Goal: Information Seeking & Learning: Compare options

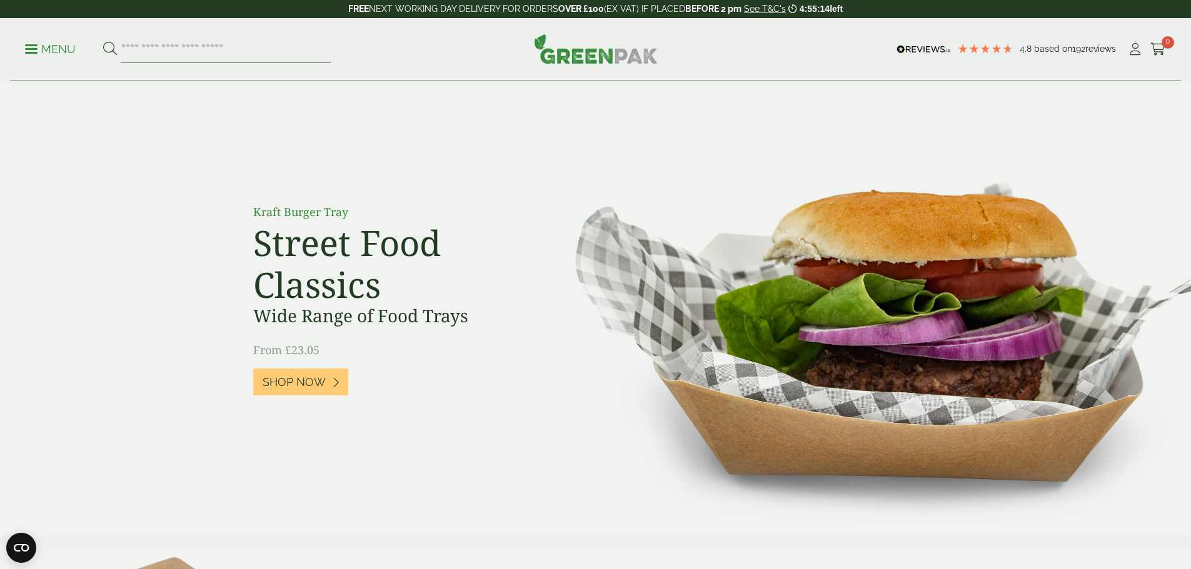
click at [224, 52] on input "search" at bounding box center [226, 49] width 210 height 26
paste input "********"
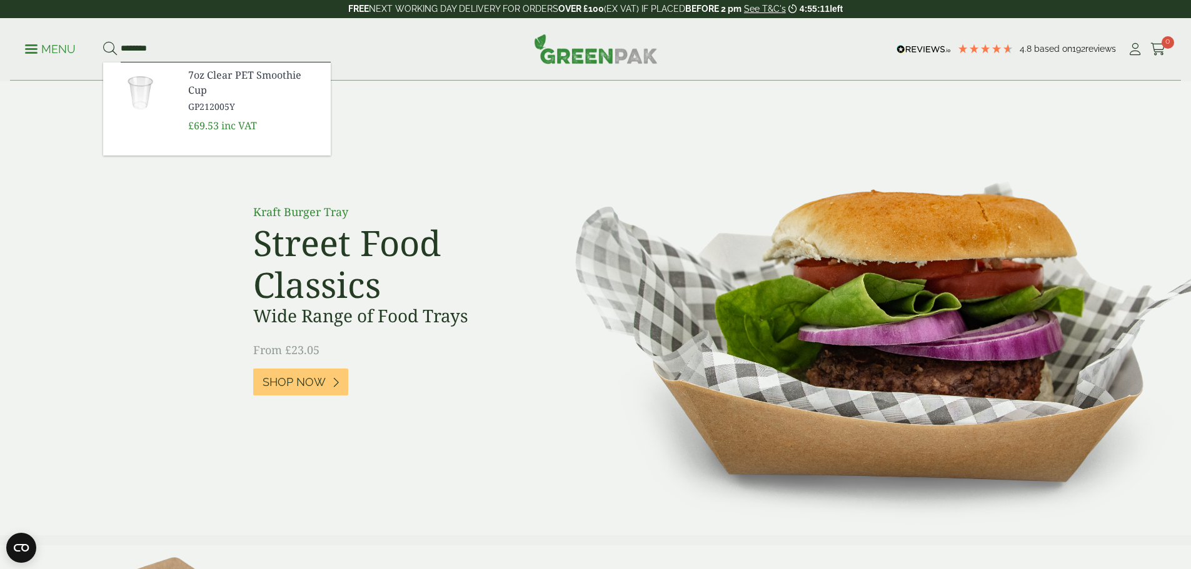
type input "********"
click at [103, 41] on button at bounding box center [110, 49] width 14 height 16
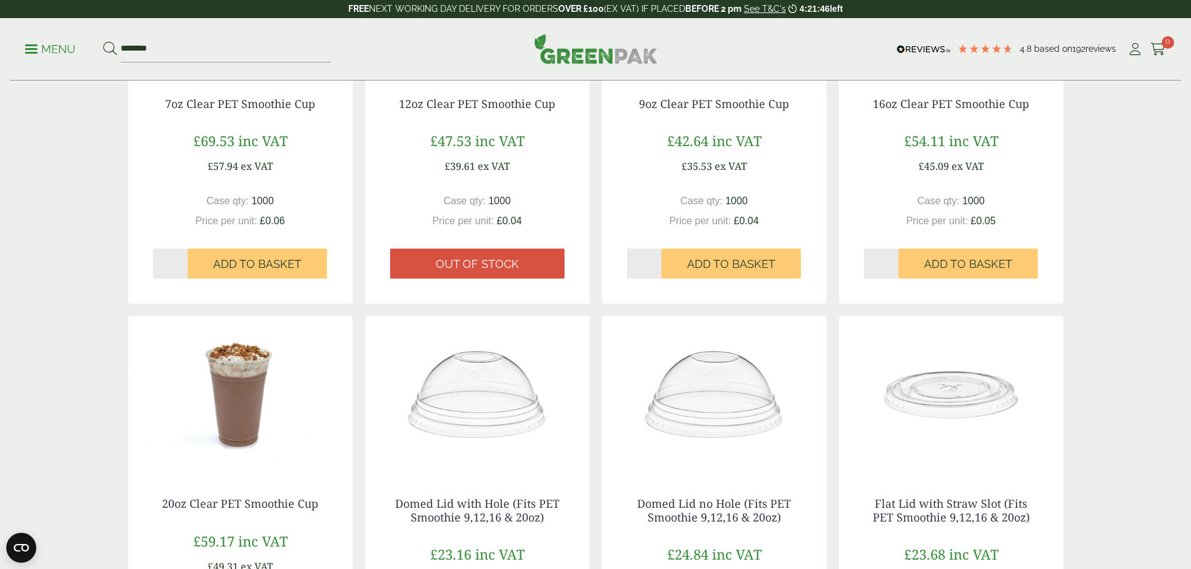
scroll to position [250, 0]
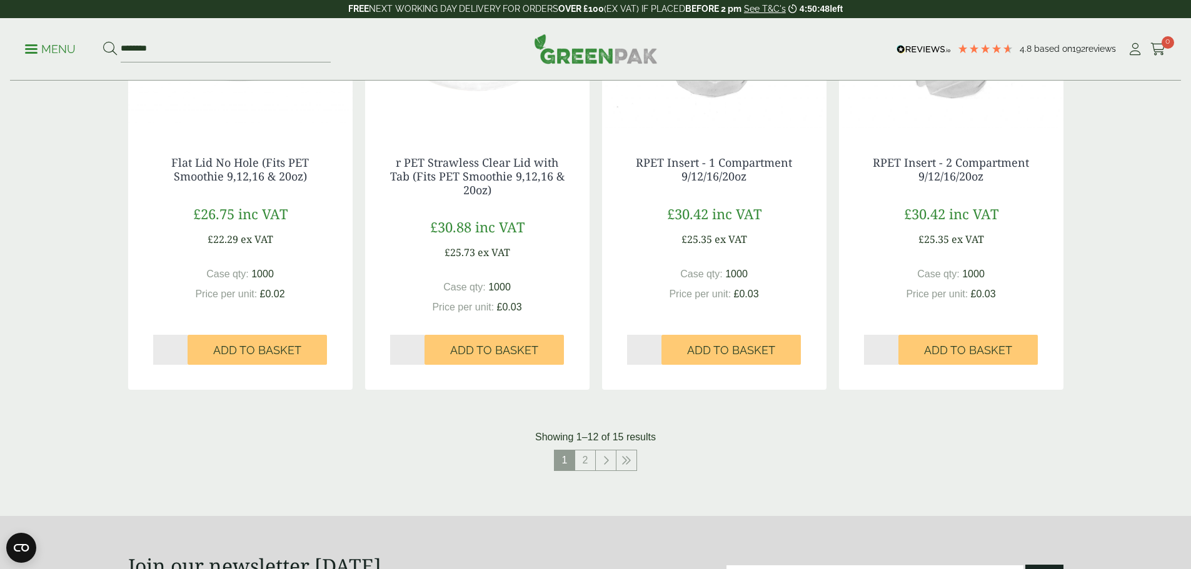
scroll to position [1250, 0]
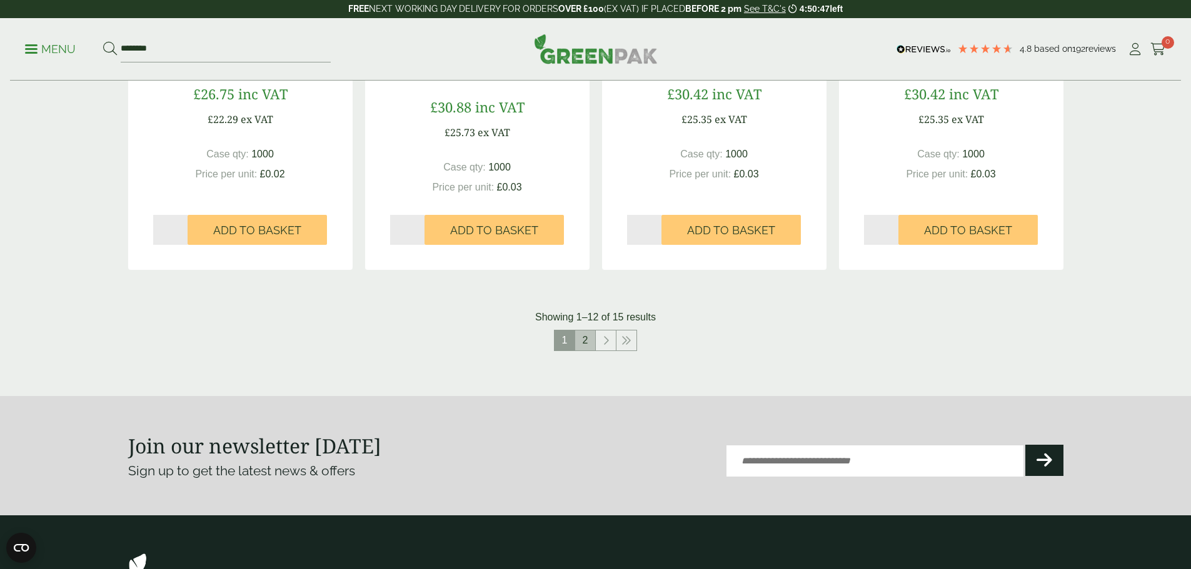
click at [592, 341] on link "2" at bounding box center [585, 341] width 20 height 20
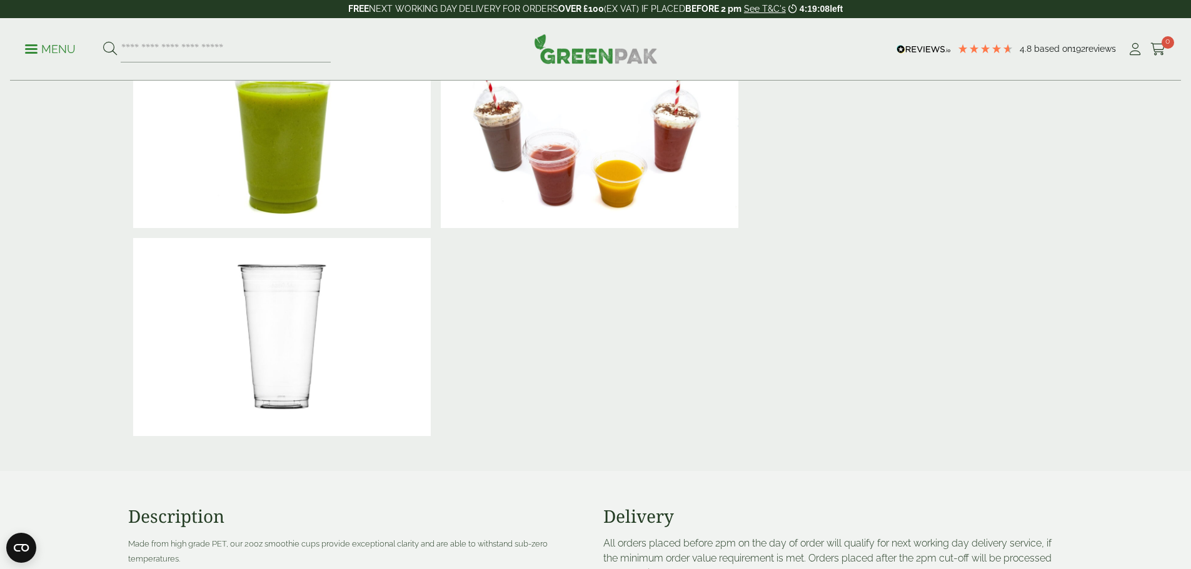
scroll to position [312, 0]
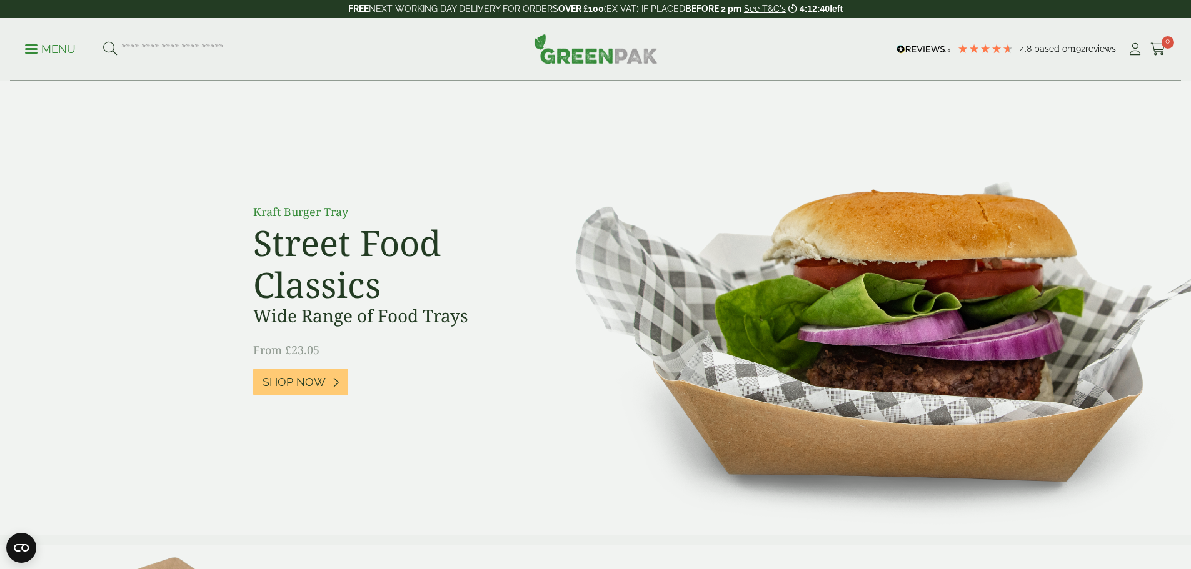
paste input "****"
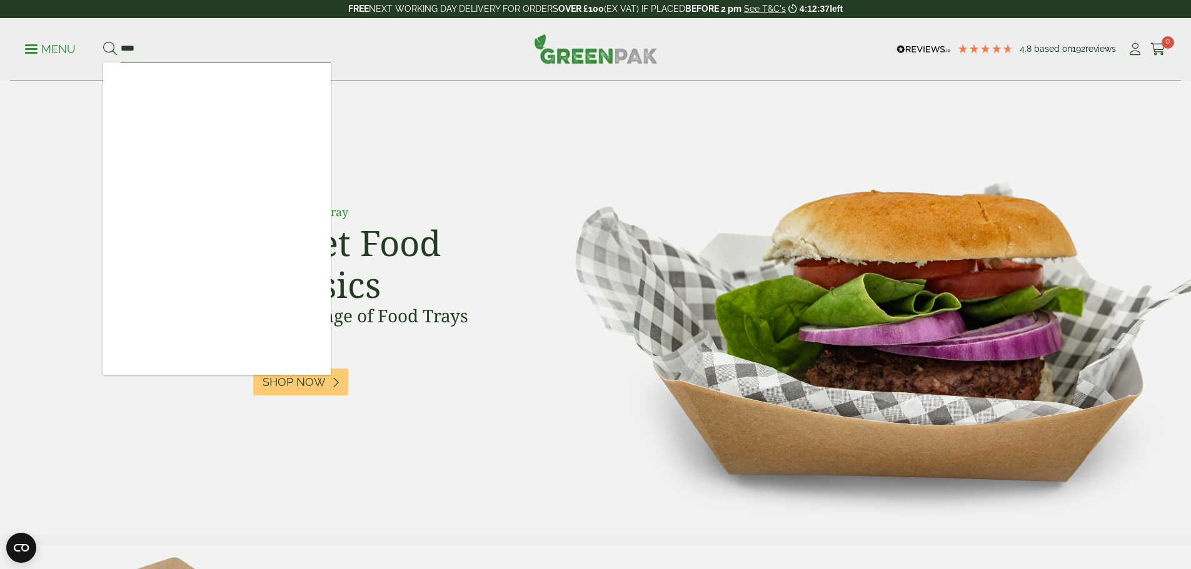
type input "****"
click at [103, 41] on button at bounding box center [110, 49] width 14 height 16
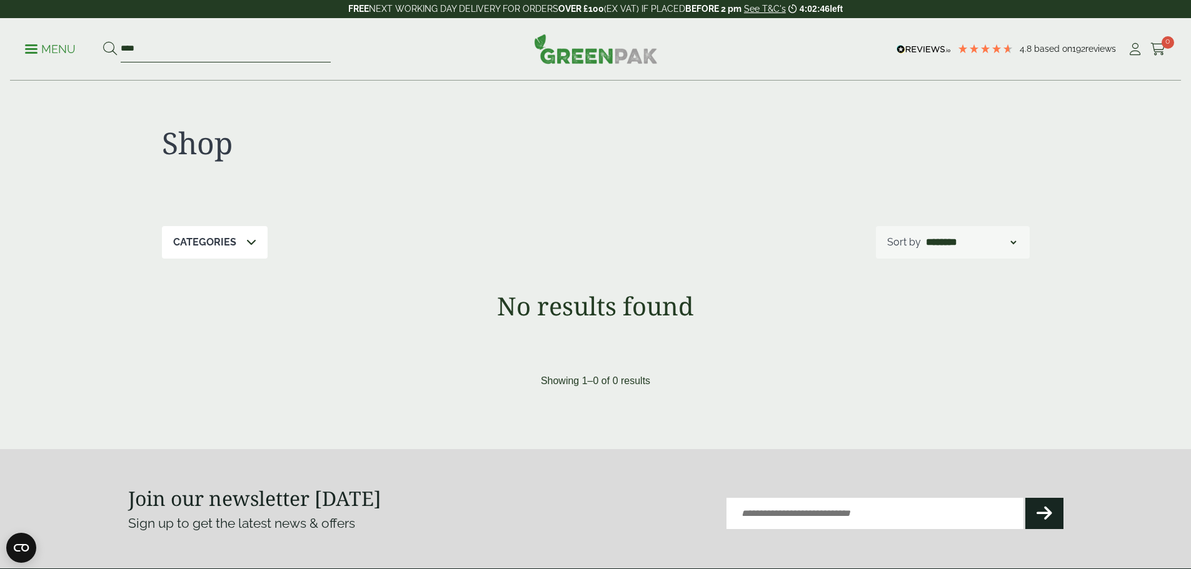
click at [165, 56] on input "****" at bounding box center [226, 49] width 210 height 26
paste input "search"
click at [199, 55] on input "****" at bounding box center [226, 49] width 210 height 26
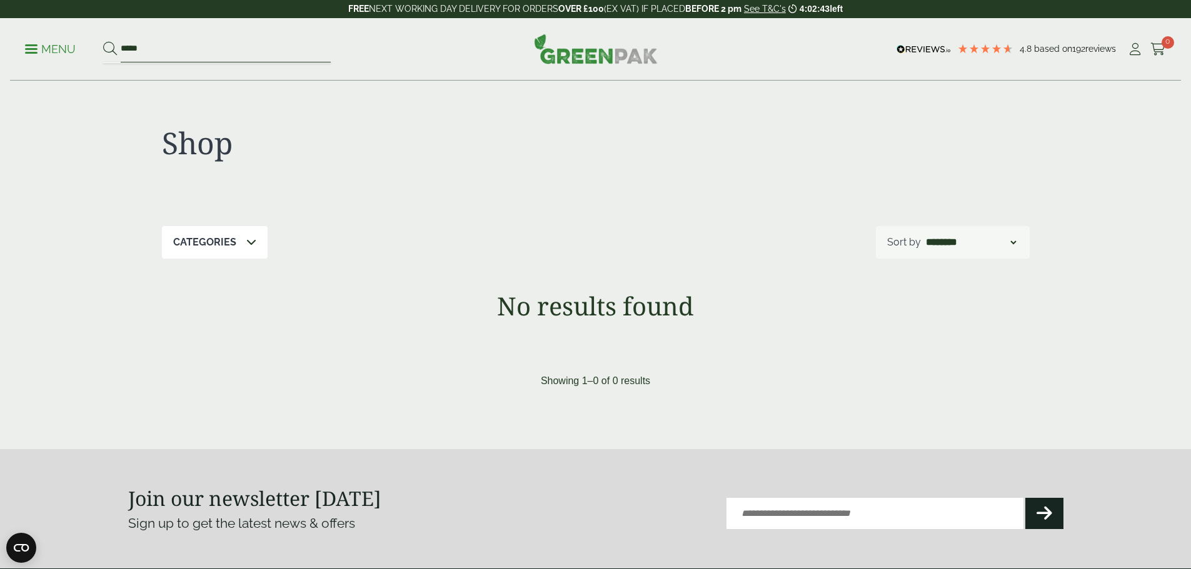
click at [199, 55] on input "****" at bounding box center [226, 49] width 210 height 26
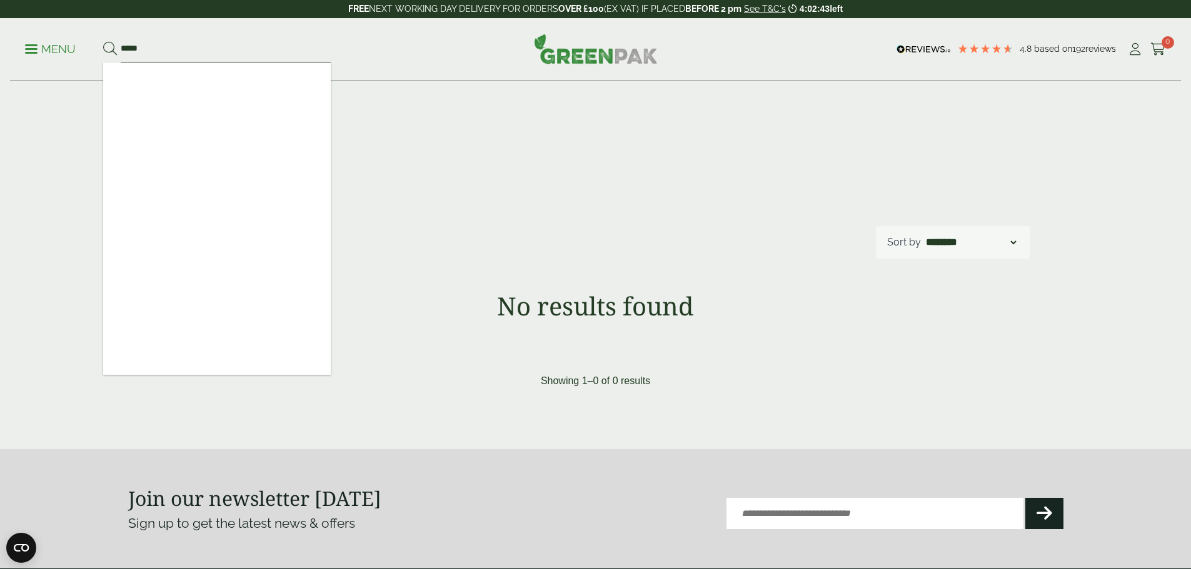
click at [199, 55] on input "****" at bounding box center [226, 49] width 210 height 26
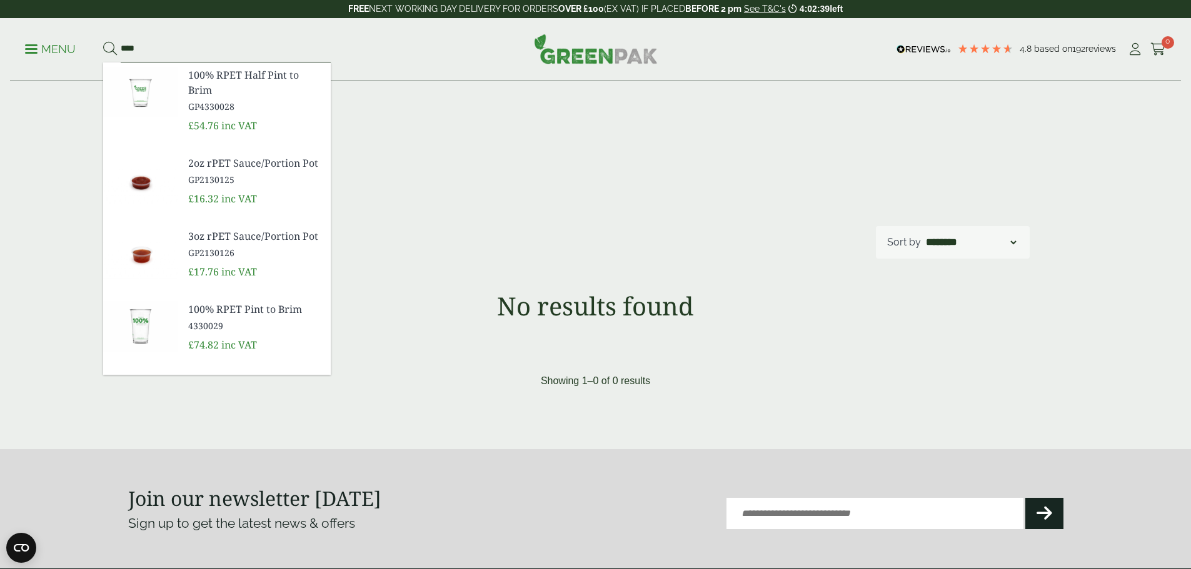
type input "****"
click at [103, 41] on button at bounding box center [110, 49] width 14 height 16
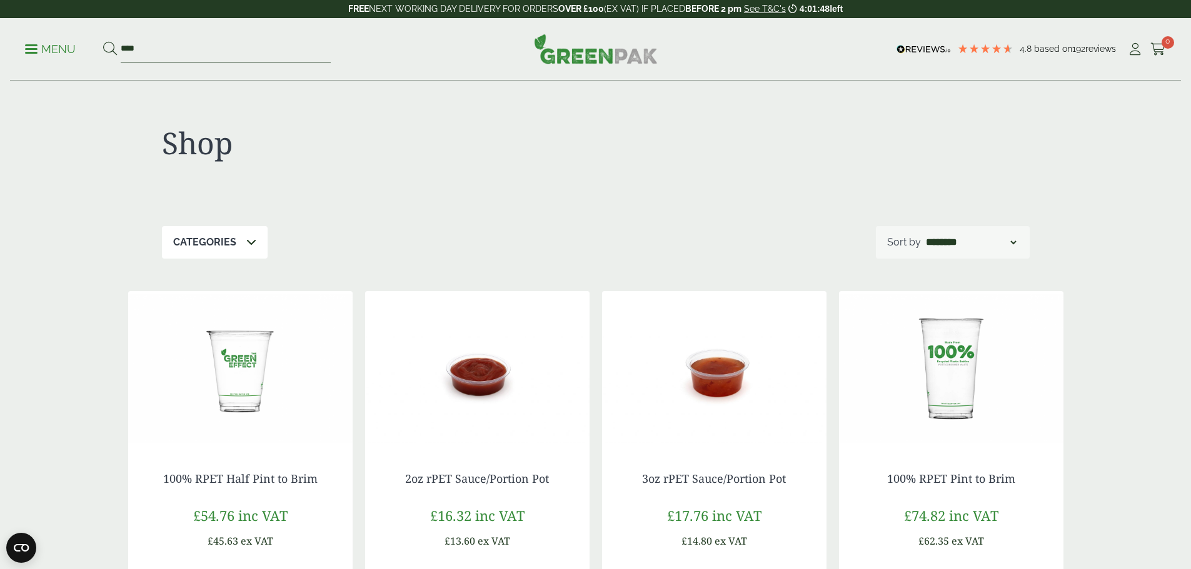
click at [171, 50] on input "****" at bounding box center [226, 49] width 210 height 26
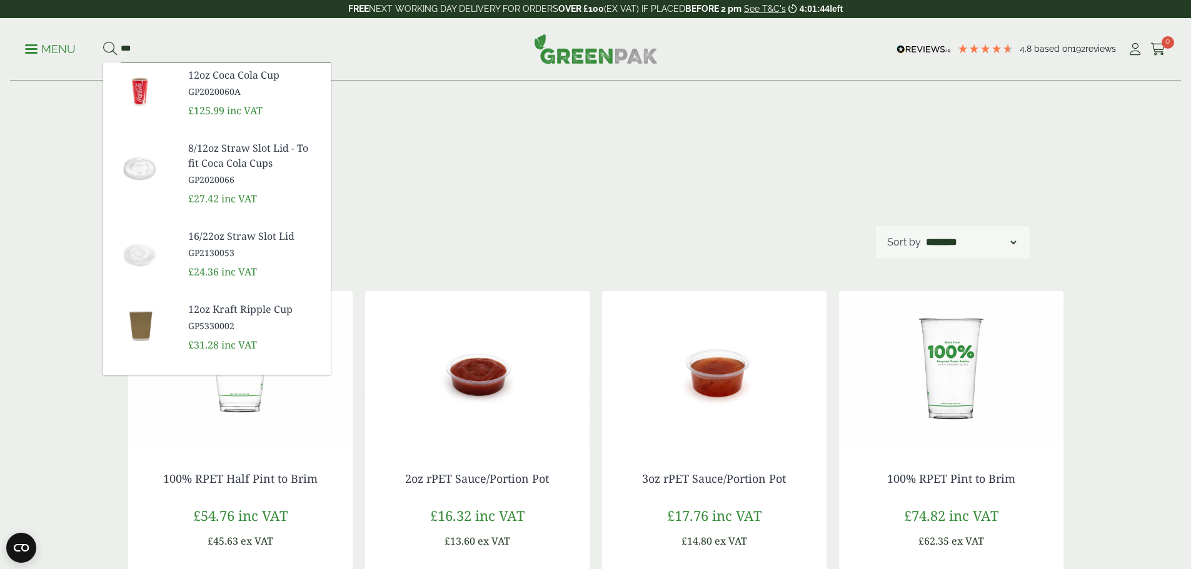
type input "***"
click at [103, 41] on button at bounding box center [110, 49] width 14 height 16
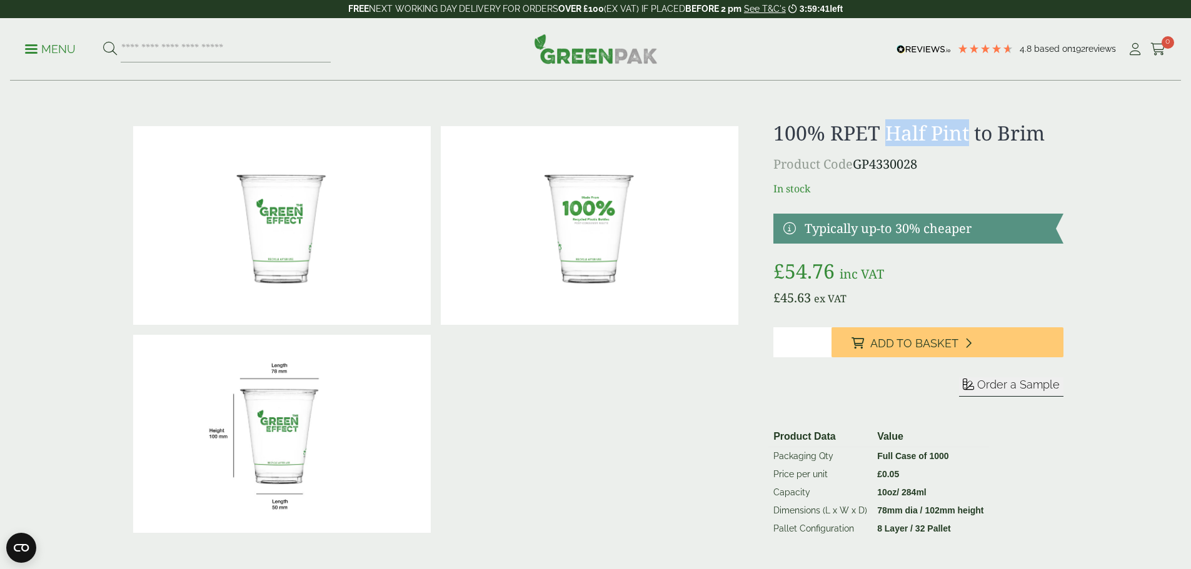
drag, startPoint x: 888, startPoint y: 131, endPoint x: 969, endPoint y: 141, distance: 81.2
click at [969, 141] on h1 "100% RPET Half Pint to Brim" at bounding box center [917, 133] width 289 height 24
click at [902, 162] on p "Product Code GP4330028" at bounding box center [917, 164] width 289 height 19
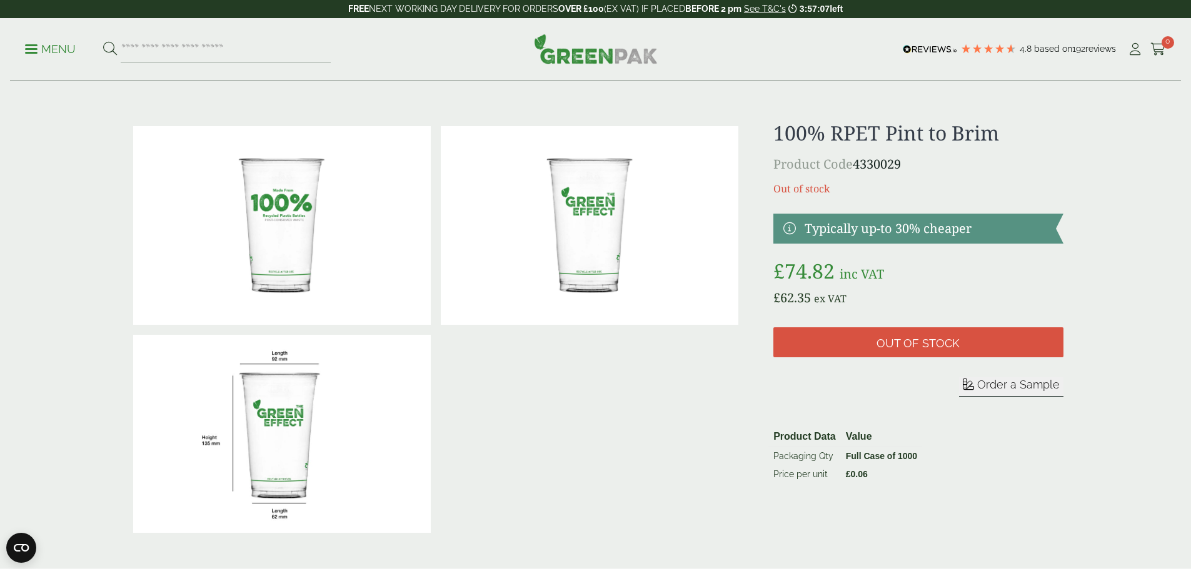
click at [874, 166] on p "Product Code 4330029" at bounding box center [917, 164] width 289 height 19
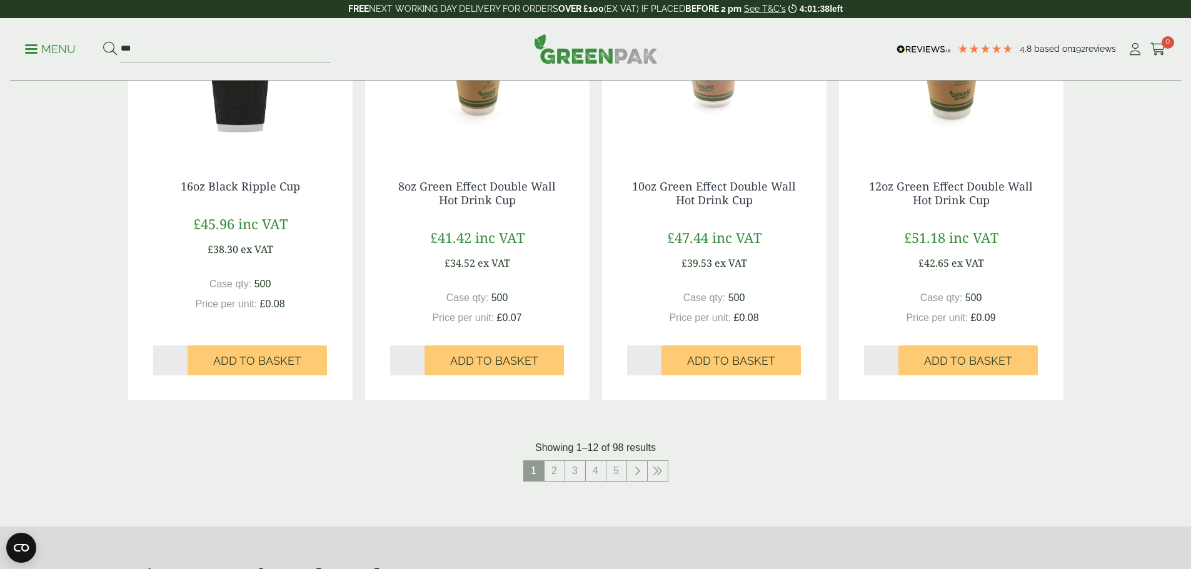
scroll to position [1125, 0]
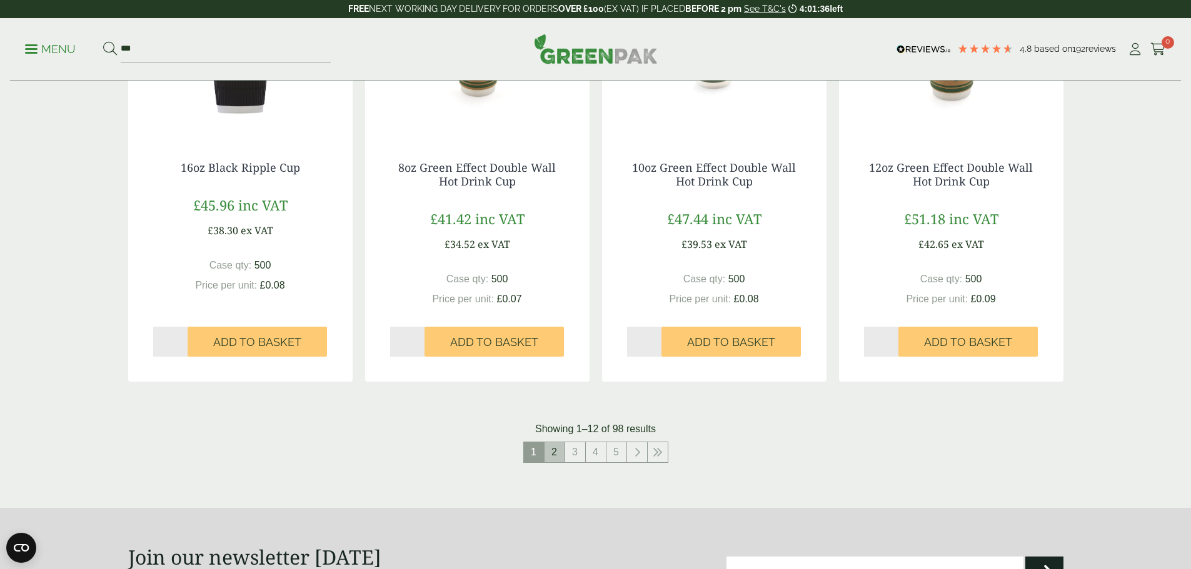
click at [555, 452] on link "2" at bounding box center [554, 452] width 20 height 20
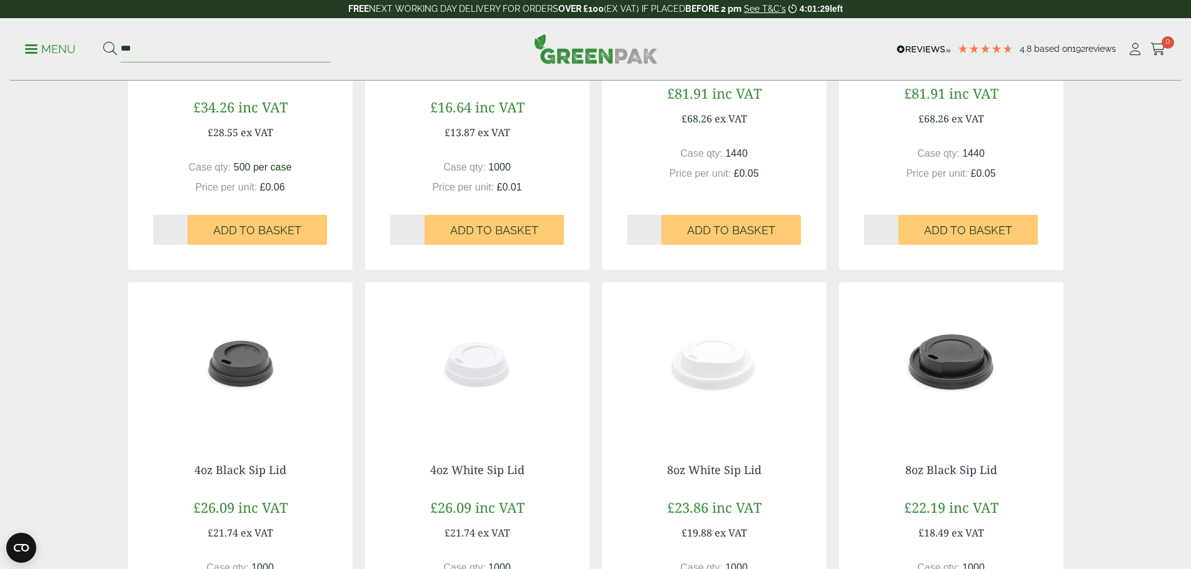
scroll to position [1125, 0]
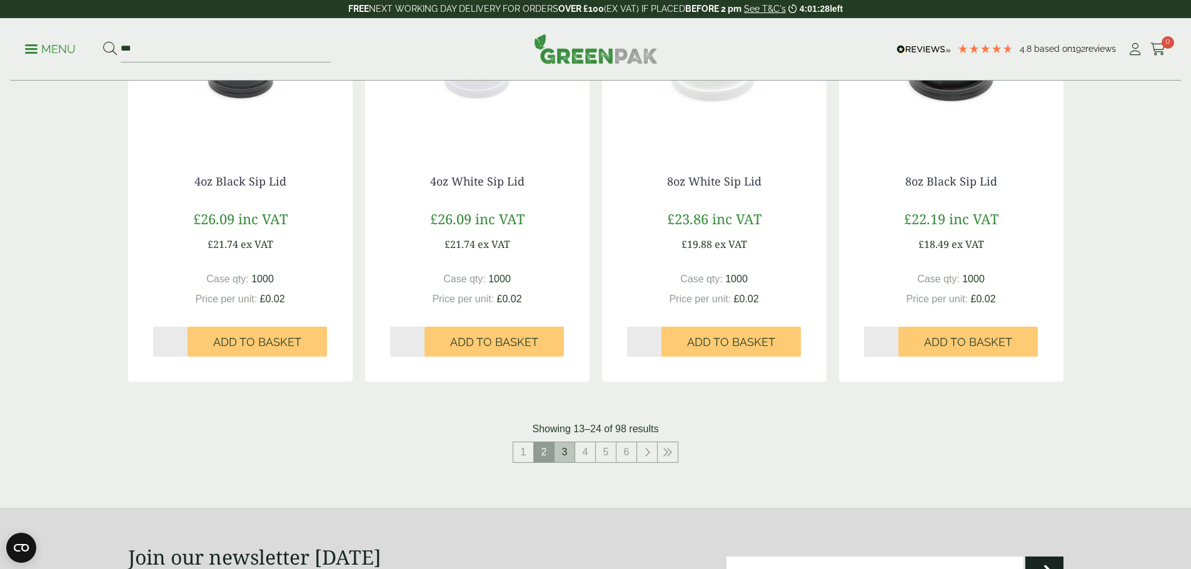
click at [563, 452] on link "3" at bounding box center [564, 452] width 20 height 20
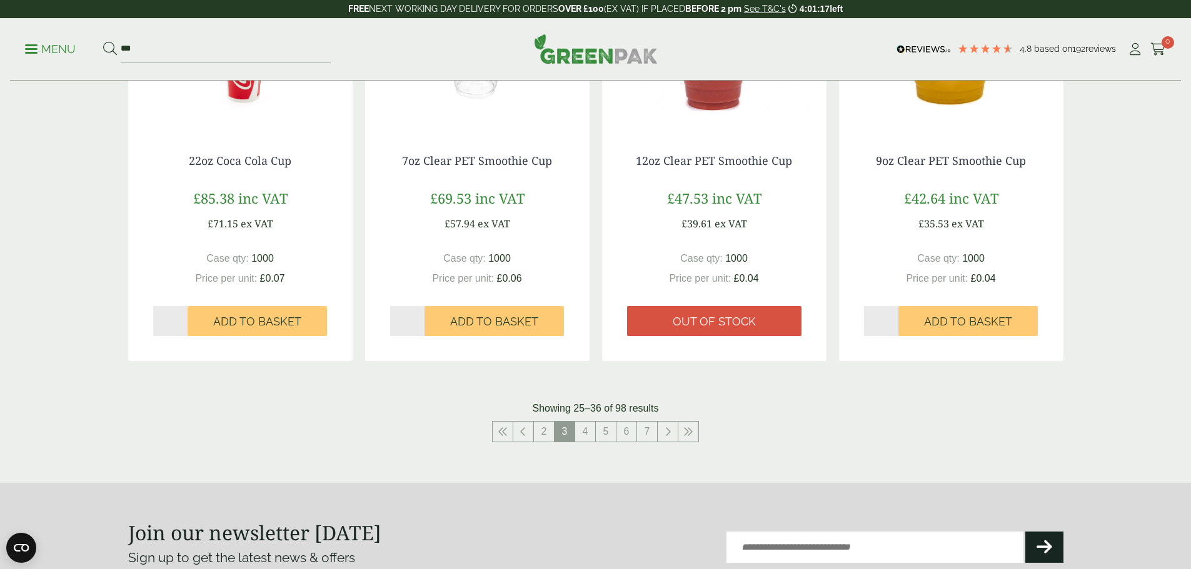
scroll to position [1187, 0]
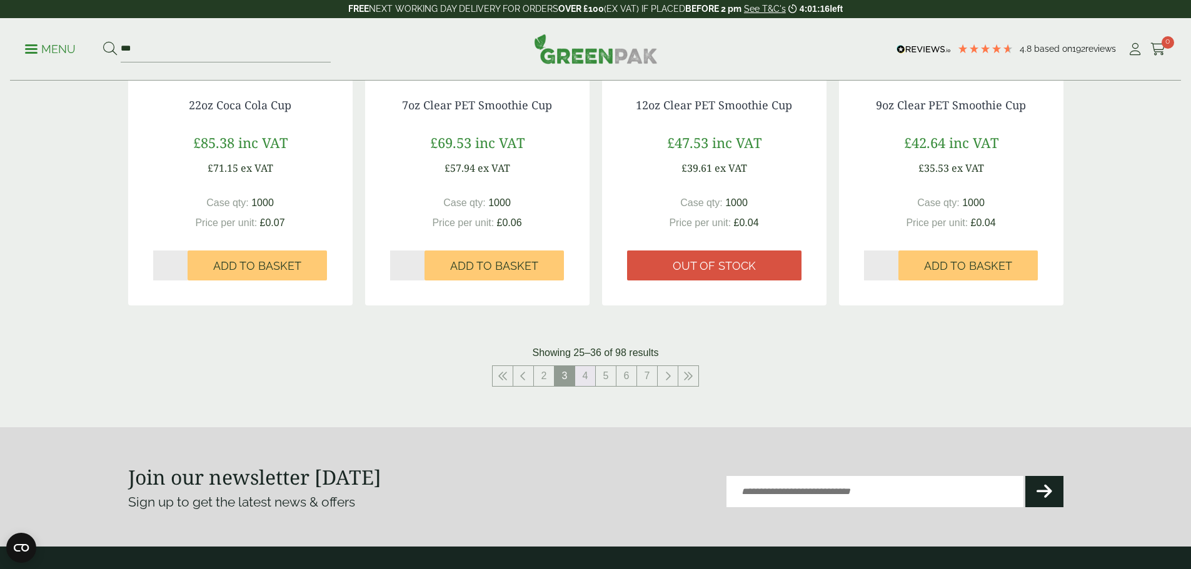
drag, startPoint x: 584, startPoint y: 379, endPoint x: 574, endPoint y: 394, distance: 18.2
click at [584, 378] on link "4" at bounding box center [585, 376] width 20 height 20
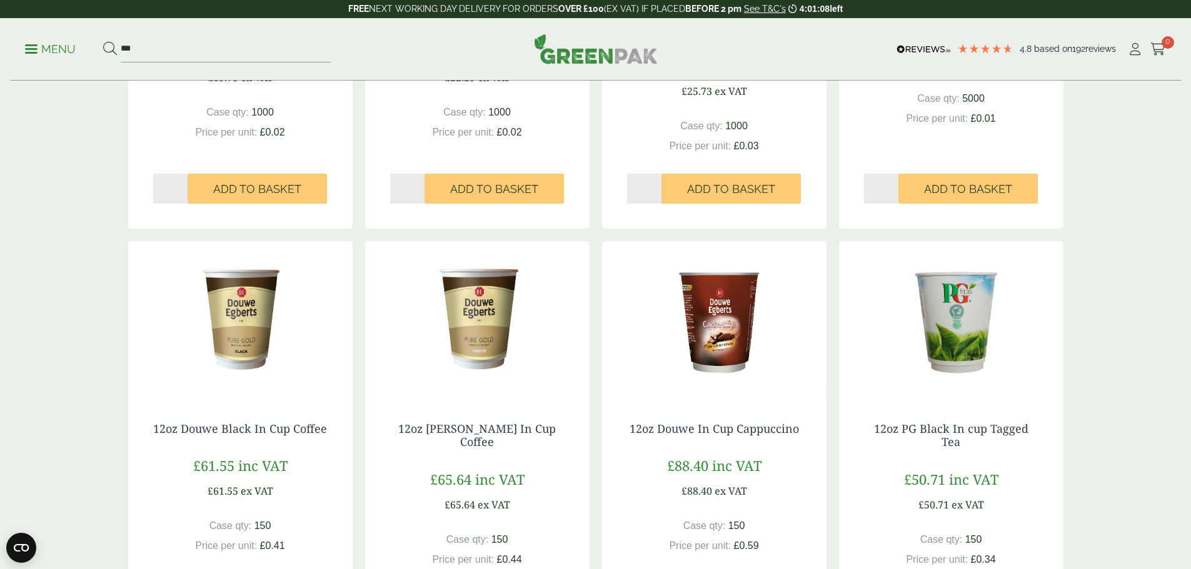
scroll to position [1062, 0]
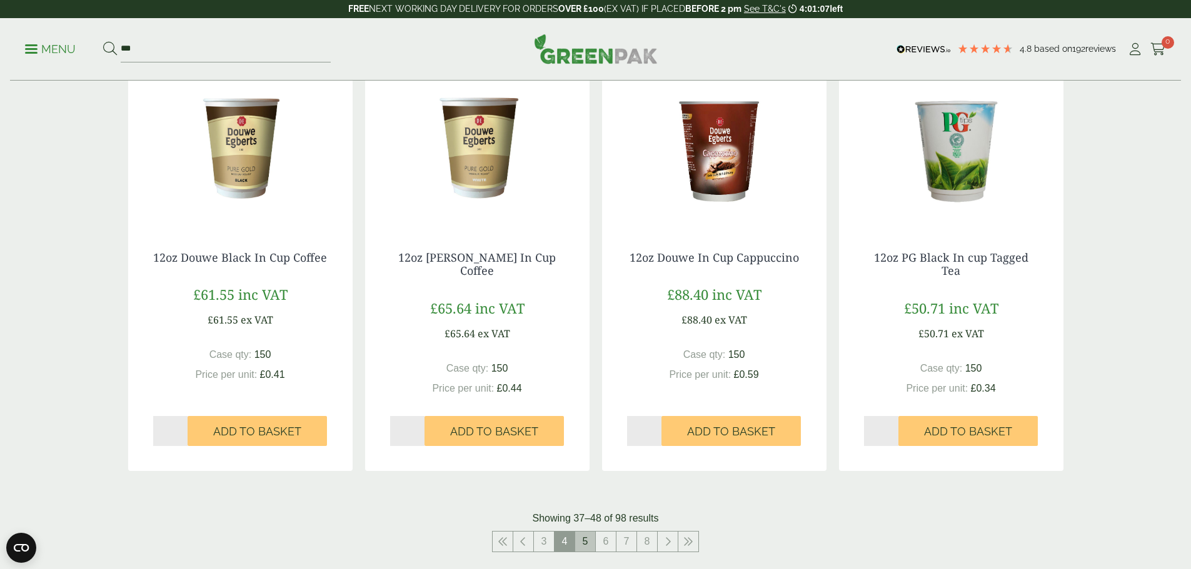
click at [583, 544] on link "5" at bounding box center [585, 542] width 20 height 20
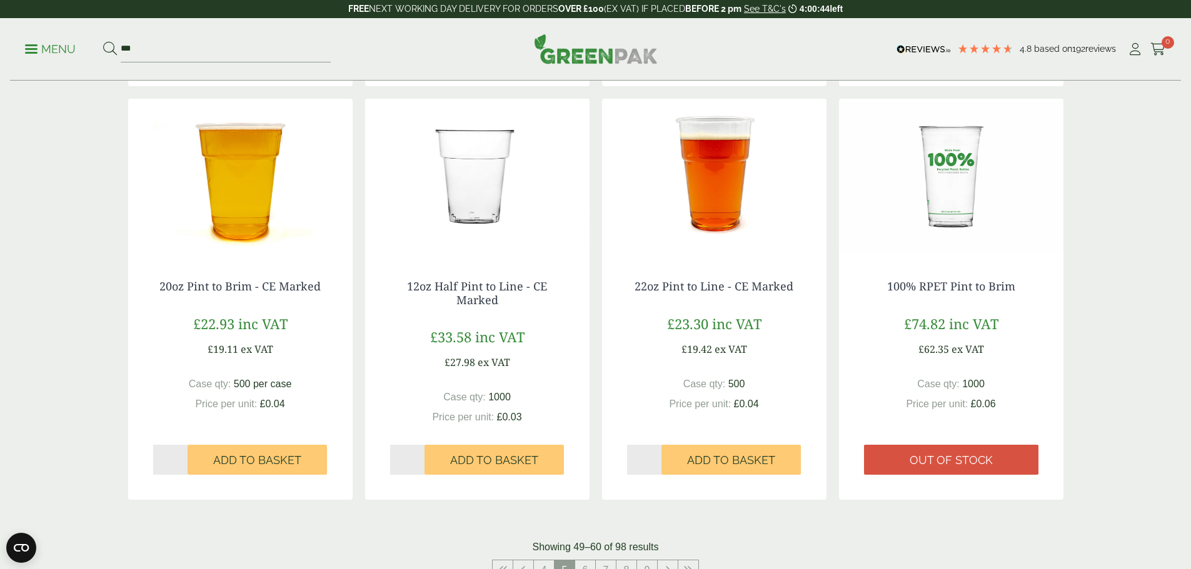
scroll to position [1125, 0]
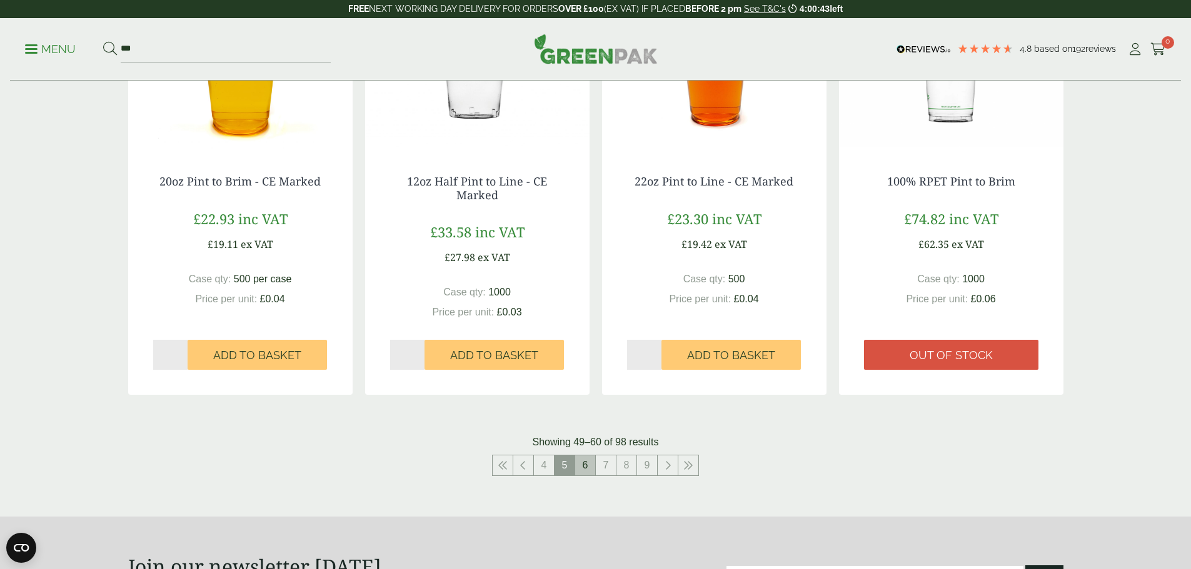
click at [584, 466] on link "6" at bounding box center [585, 466] width 20 height 20
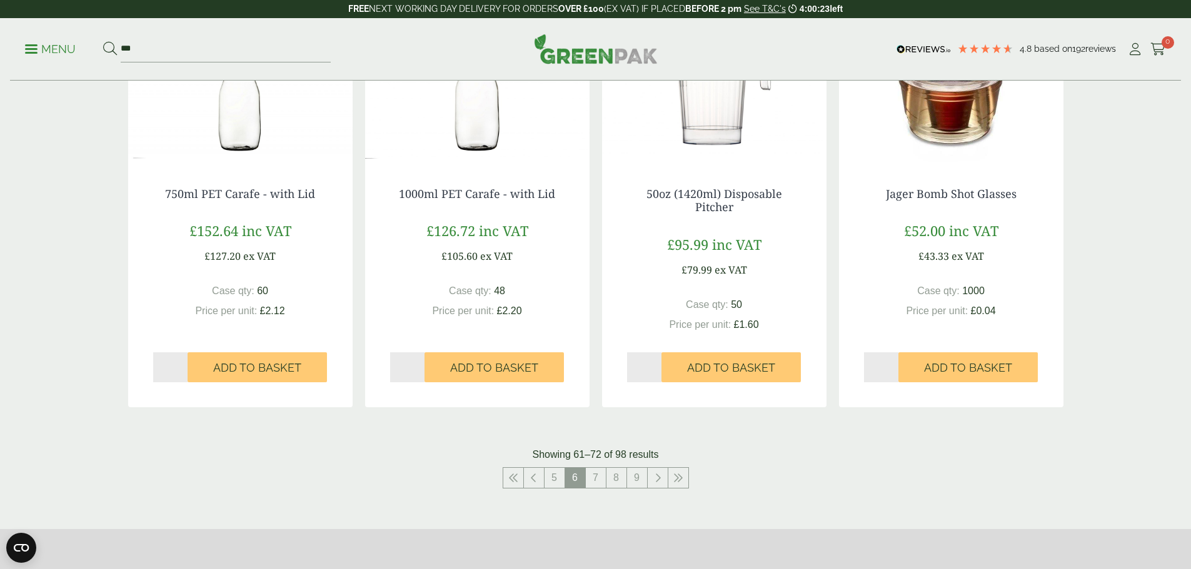
scroll to position [1187, 0]
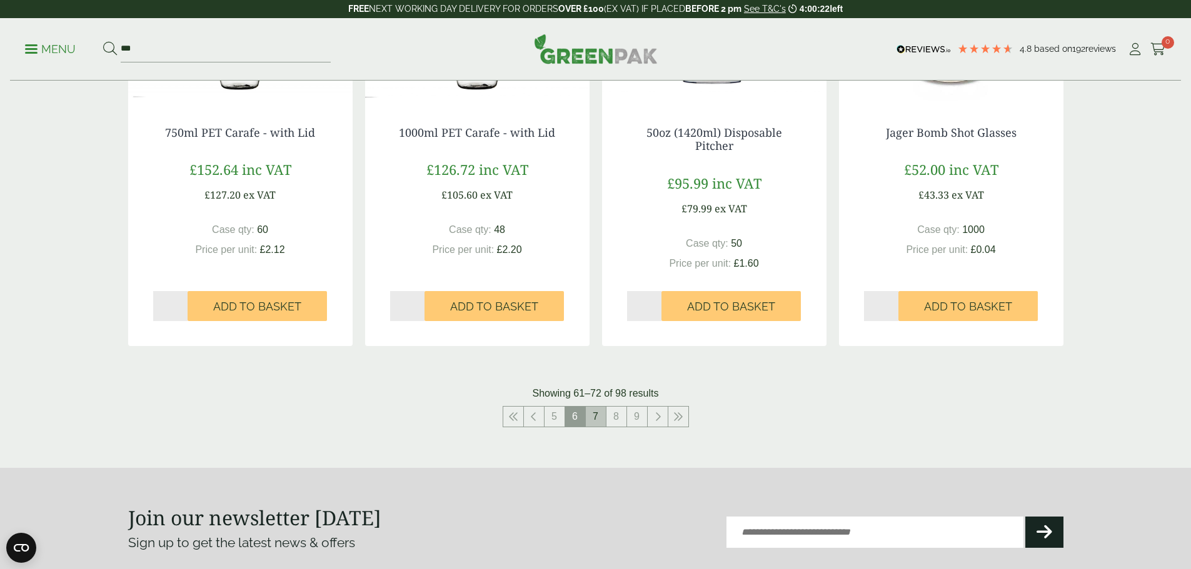
click at [594, 416] on link "7" at bounding box center [596, 417] width 20 height 20
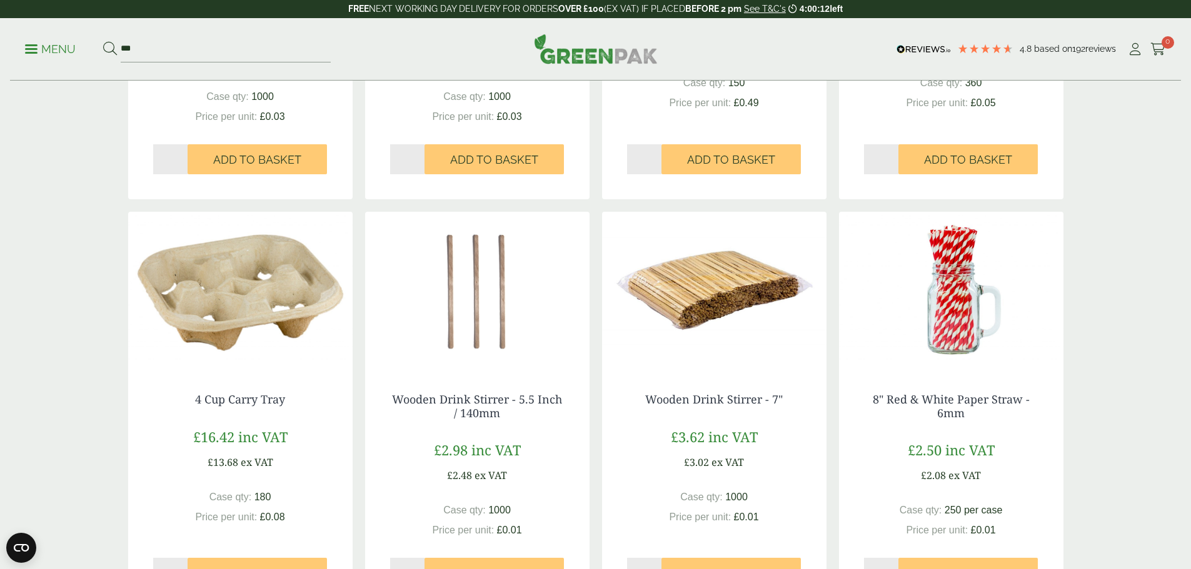
scroll to position [1125, 0]
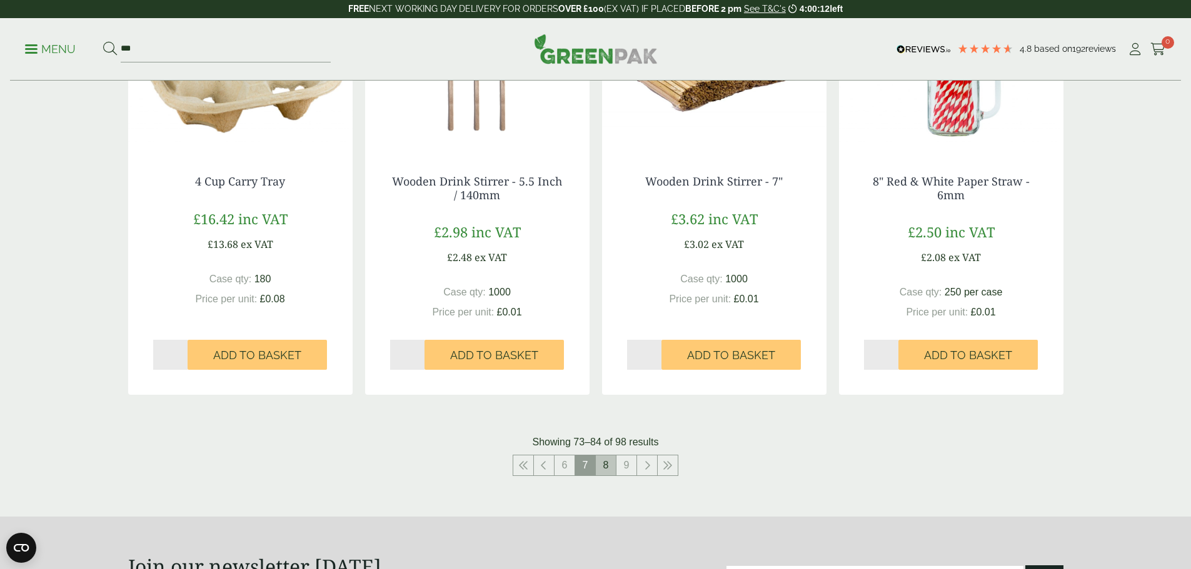
click at [599, 462] on link "8" at bounding box center [606, 466] width 20 height 20
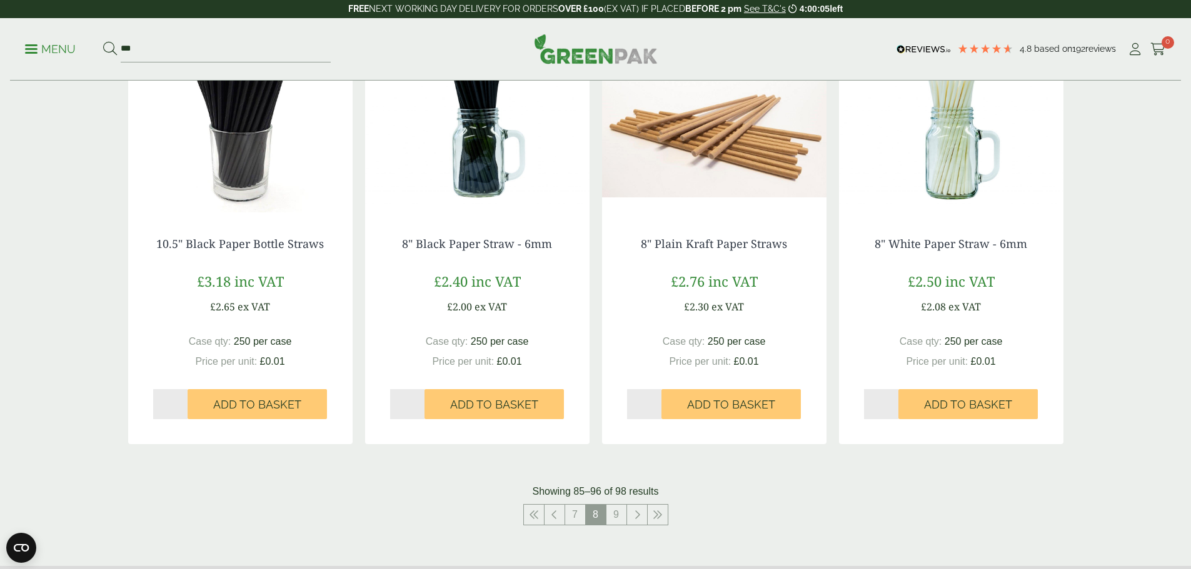
scroll to position [1125, 0]
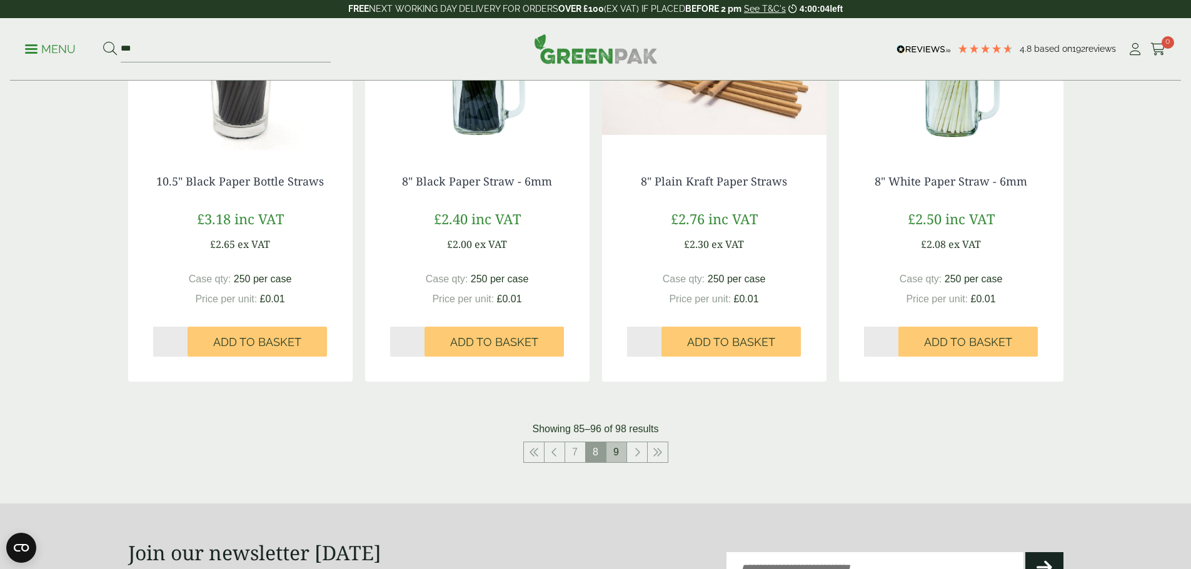
click at [612, 457] on link "9" at bounding box center [616, 452] width 20 height 20
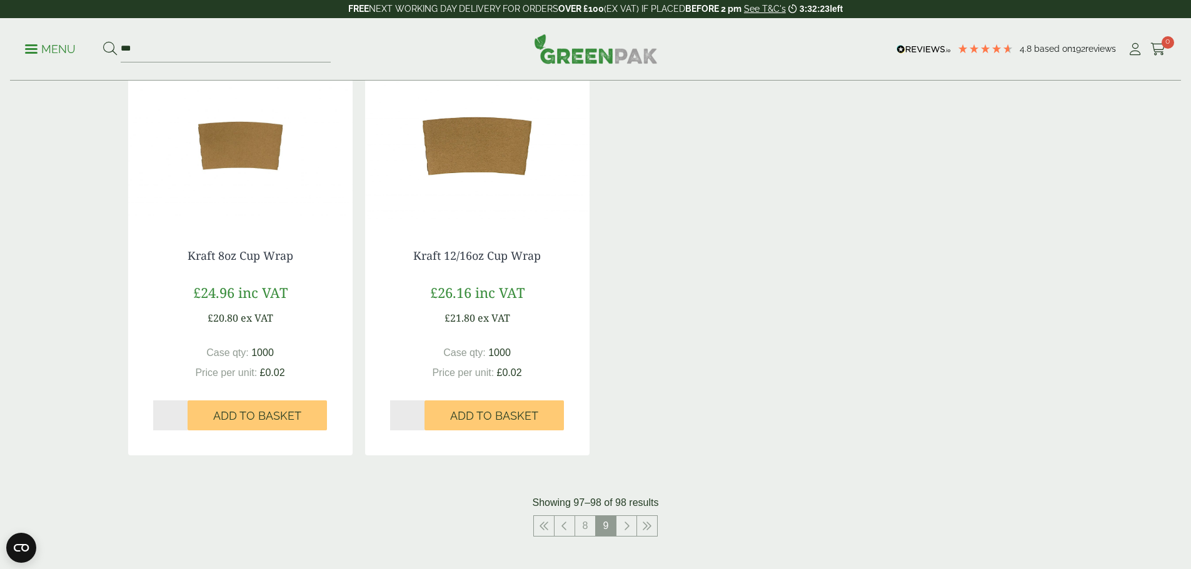
scroll to position [250, 0]
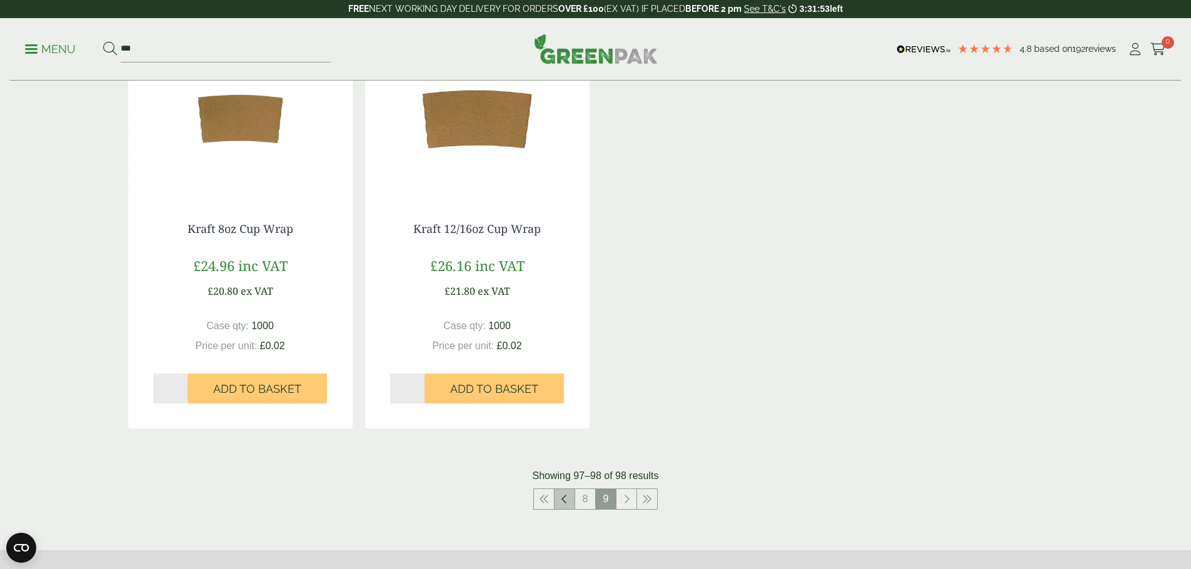
click at [562, 497] on icon at bounding box center [564, 499] width 6 height 10
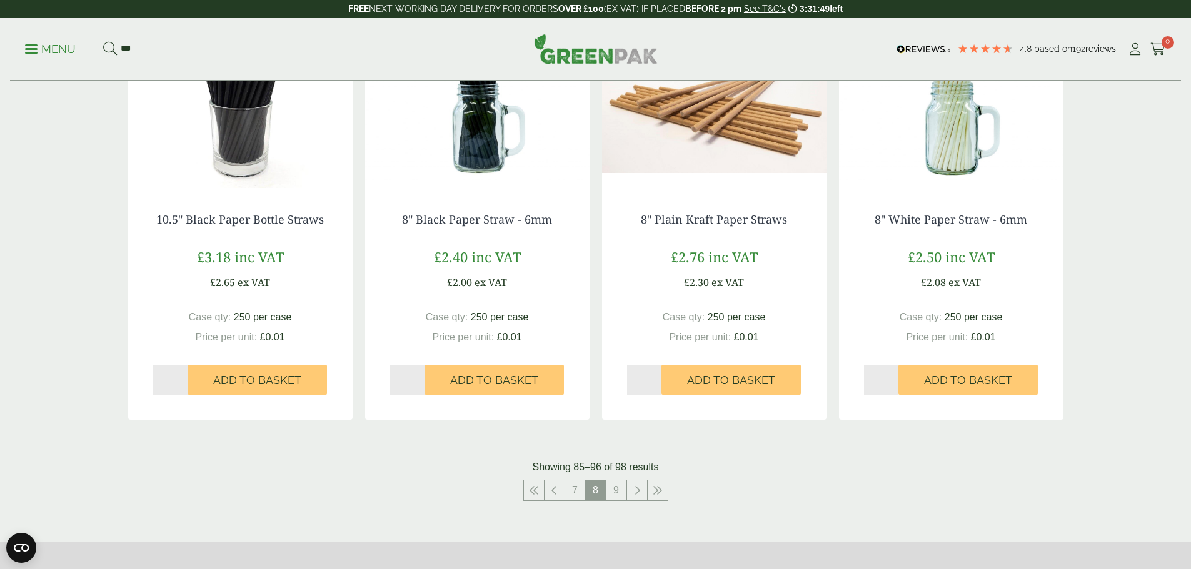
scroll to position [1312, 0]
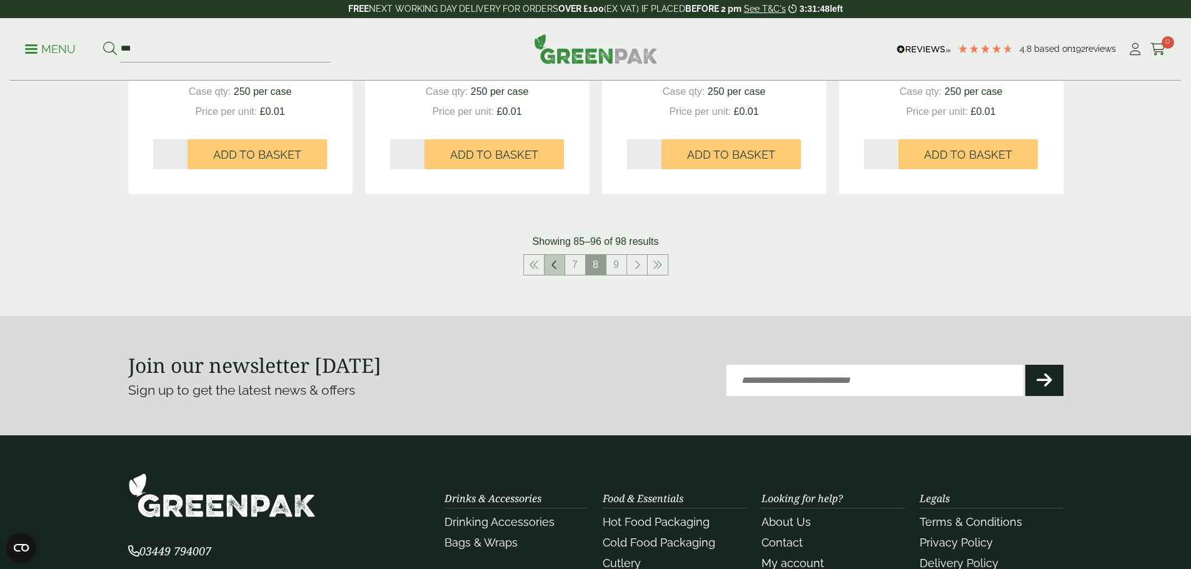
click at [554, 272] on link at bounding box center [554, 265] width 20 height 20
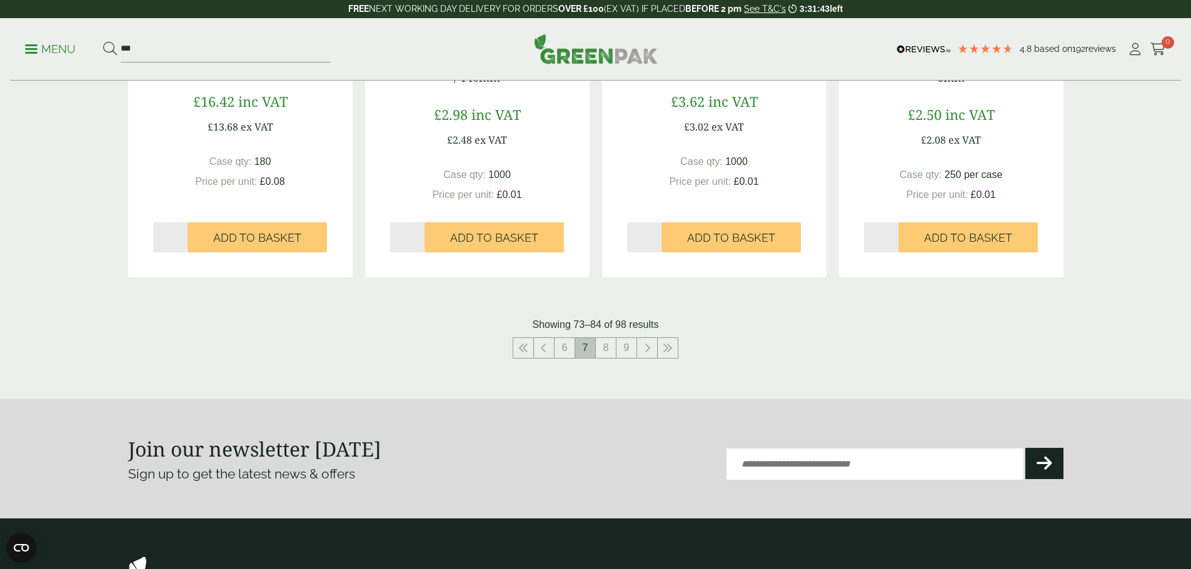
scroll to position [1250, 0]
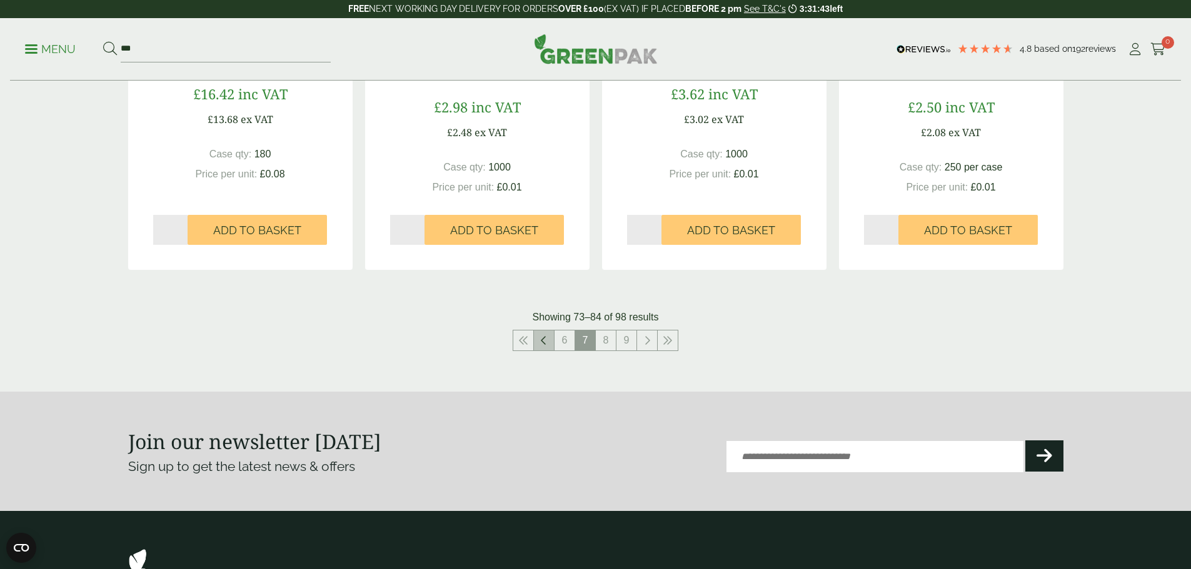
click at [542, 338] on icon at bounding box center [544, 341] width 6 height 10
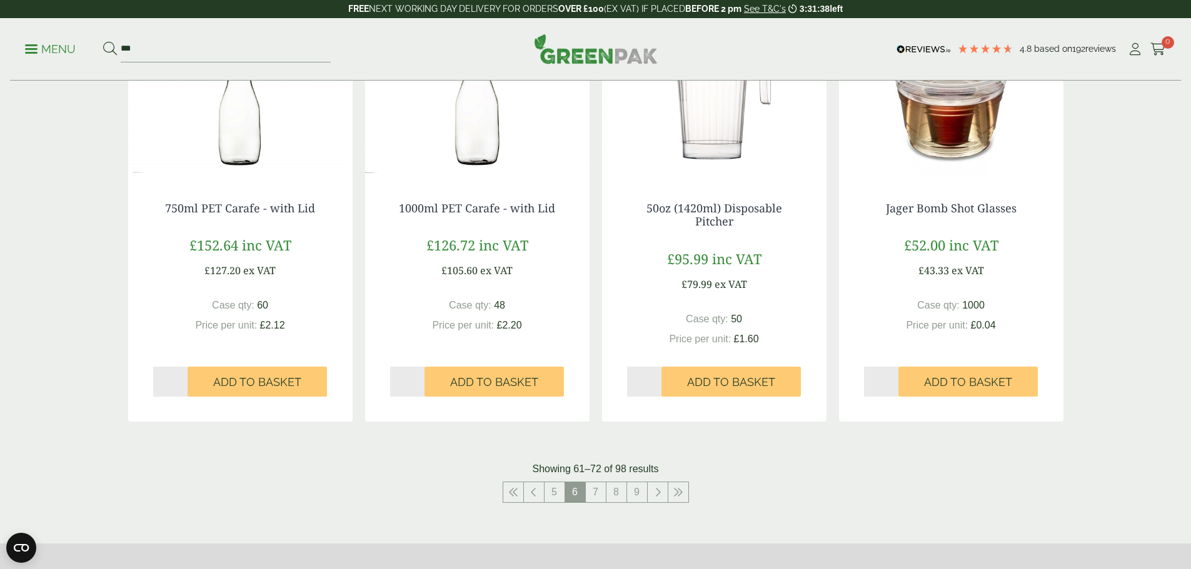
scroll to position [1187, 0]
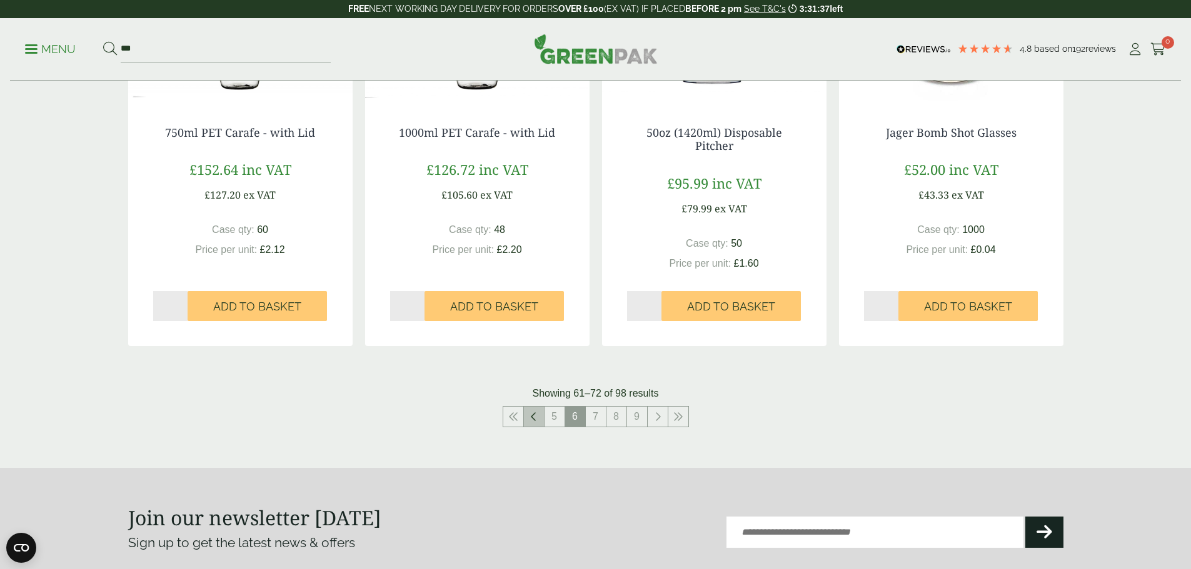
click at [537, 415] on link at bounding box center [534, 417] width 20 height 20
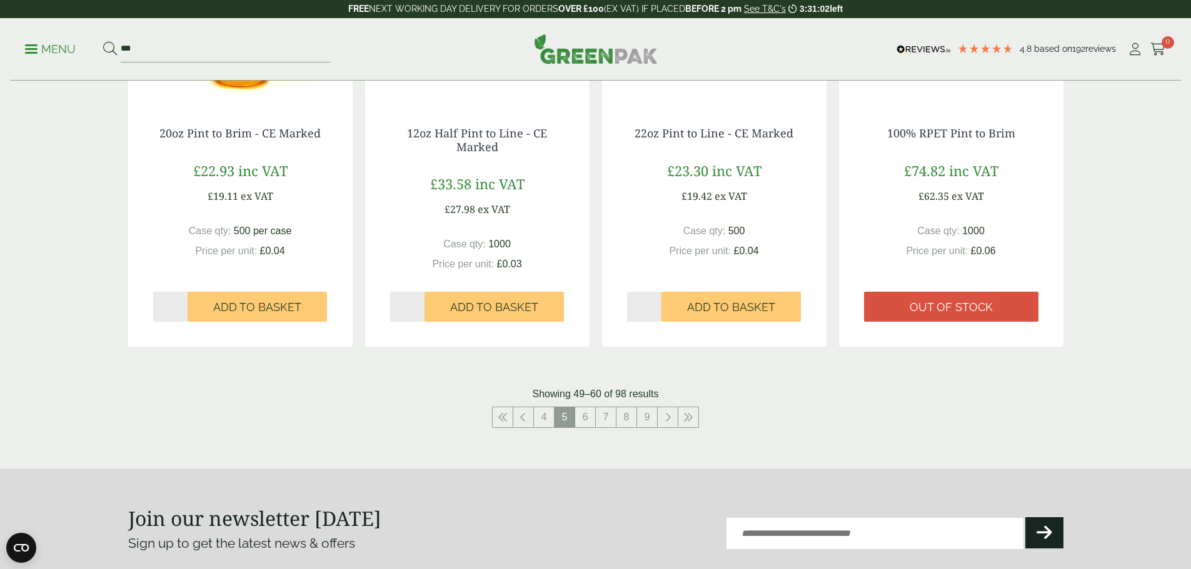
scroll to position [1250, 0]
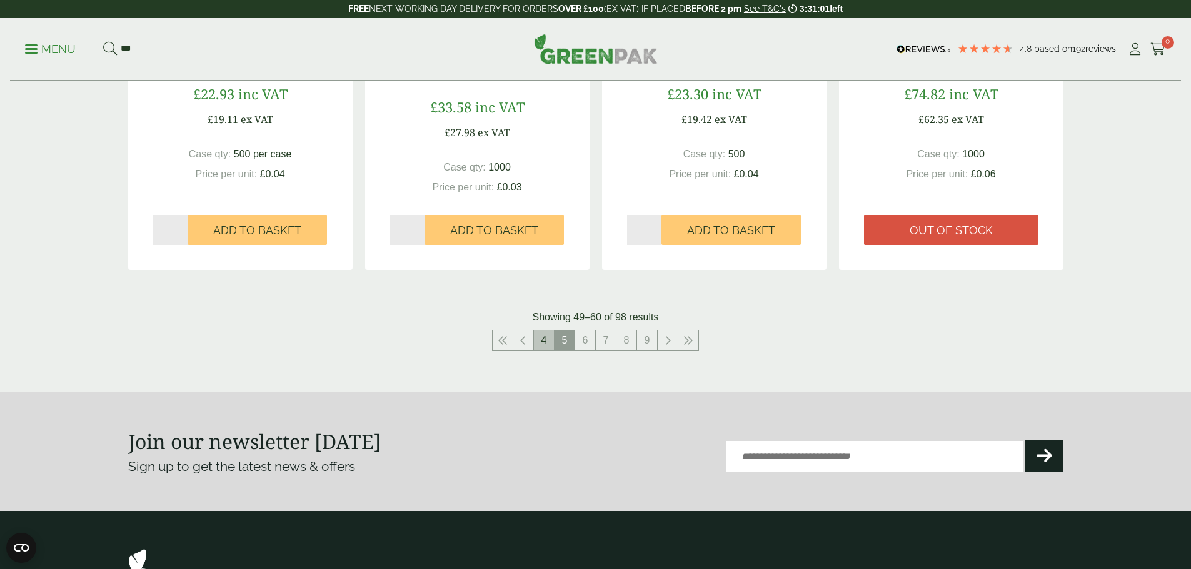
click at [551, 340] on link "4" at bounding box center [544, 341] width 20 height 20
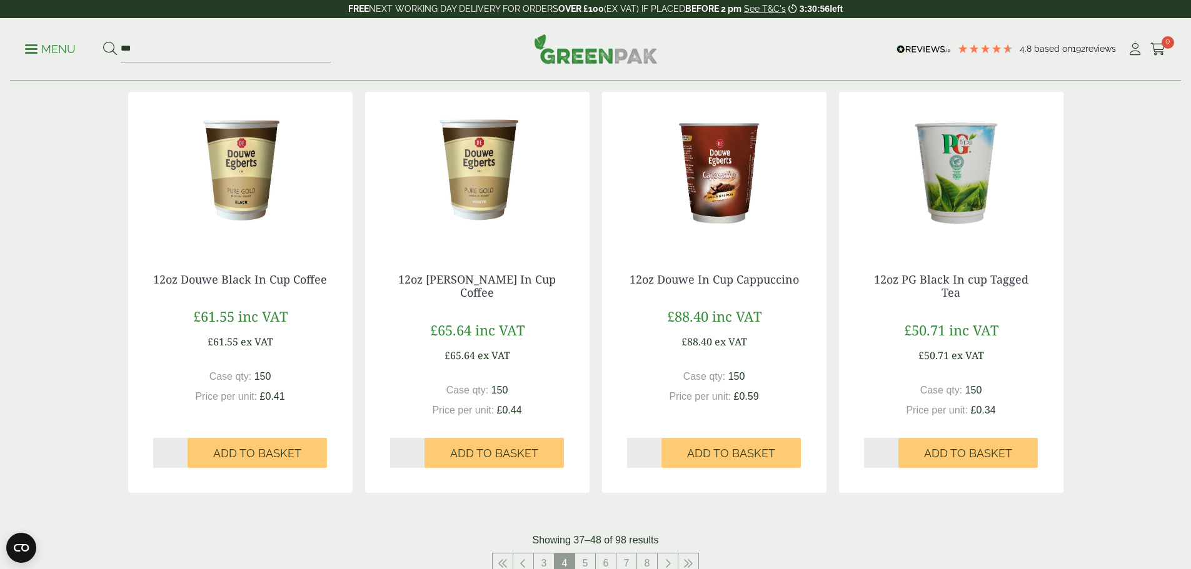
scroll to position [1125, 0]
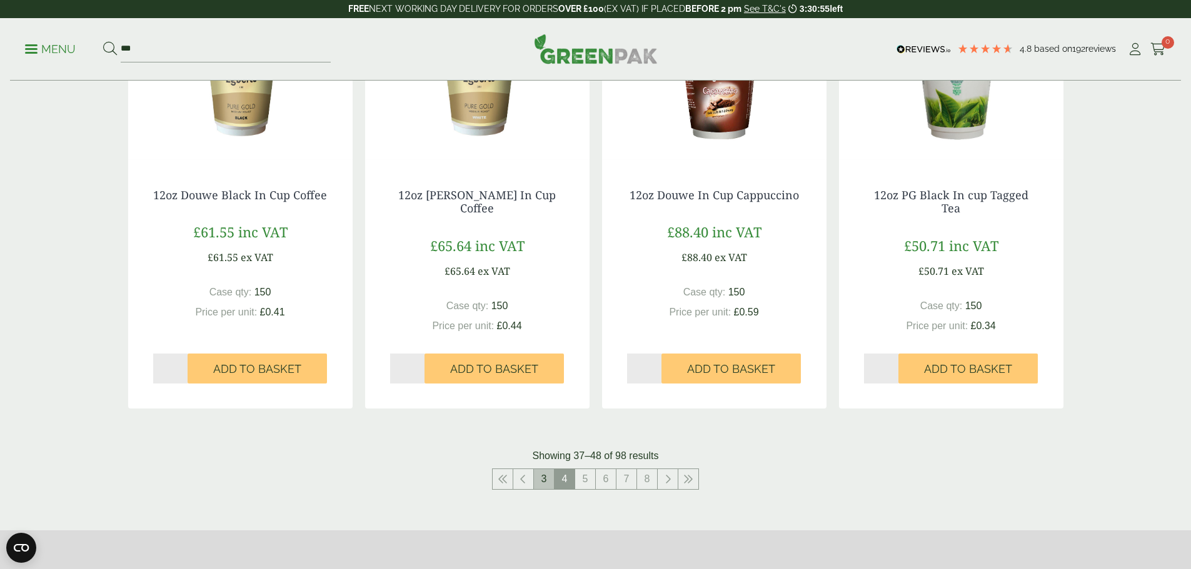
click at [552, 480] on link "3" at bounding box center [544, 479] width 20 height 20
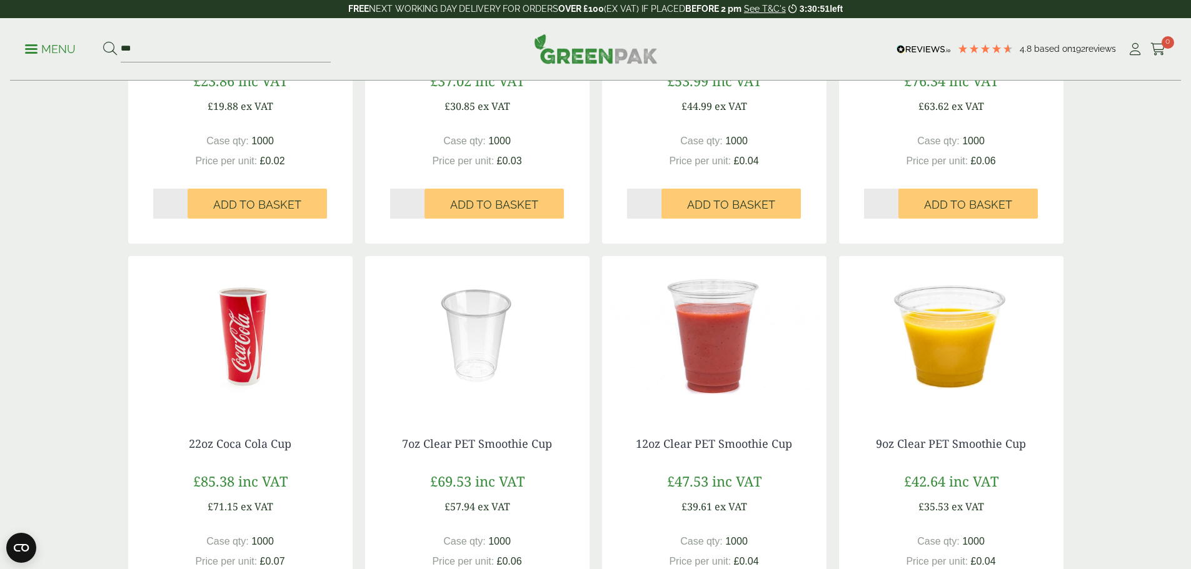
scroll to position [1062, 0]
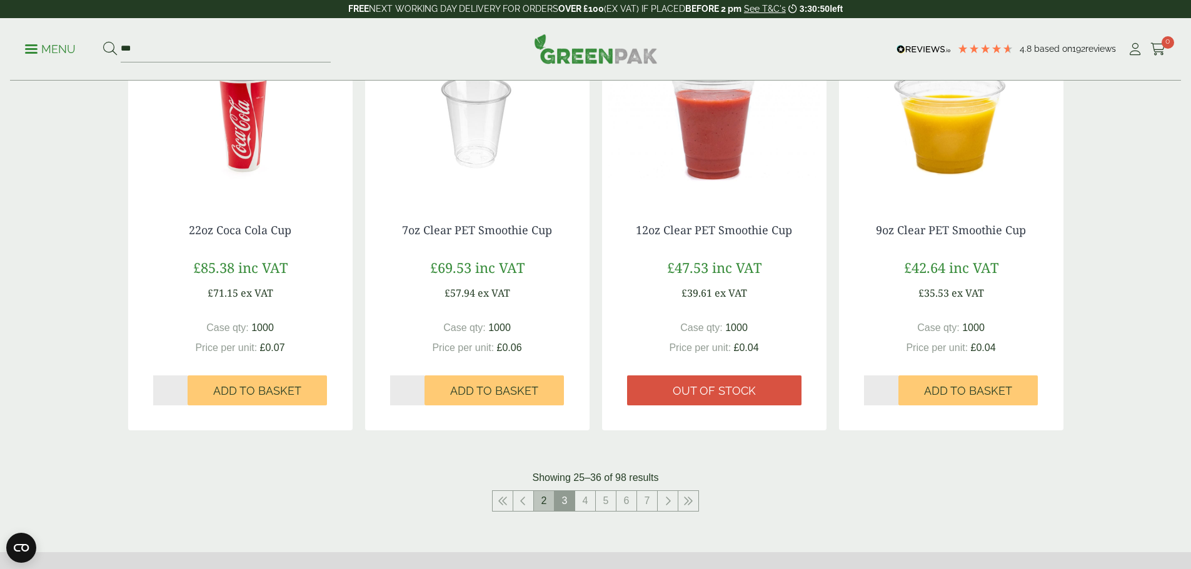
click at [542, 504] on link "2" at bounding box center [544, 501] width 20 height 20
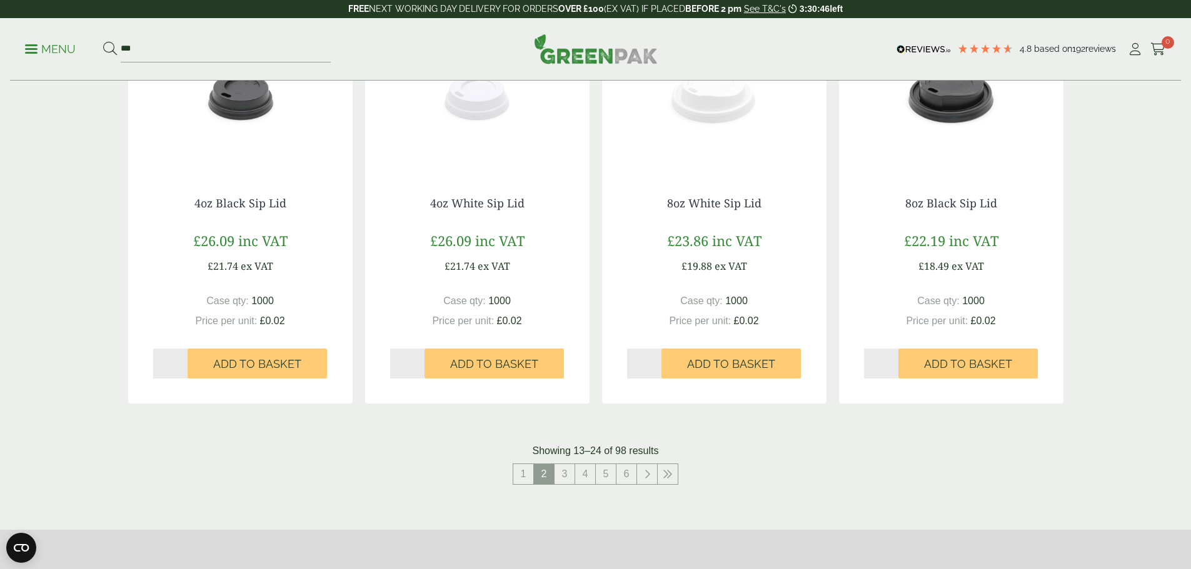
scroll to position [1125, 0]
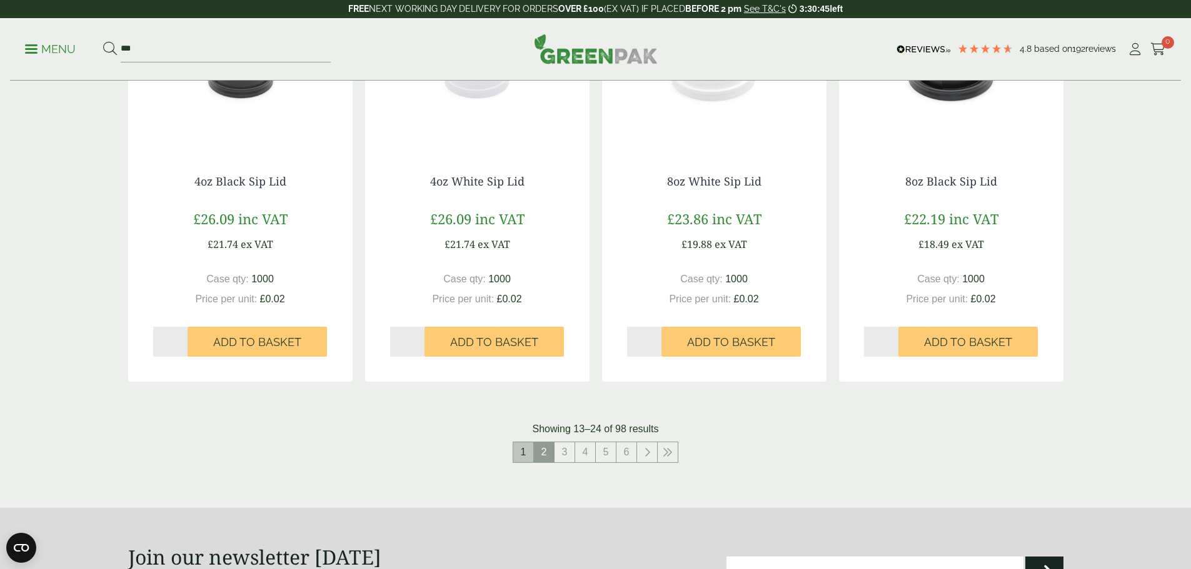
click at [528, 452] on link "1" at bounding box center [523, 452] width 20 height 20
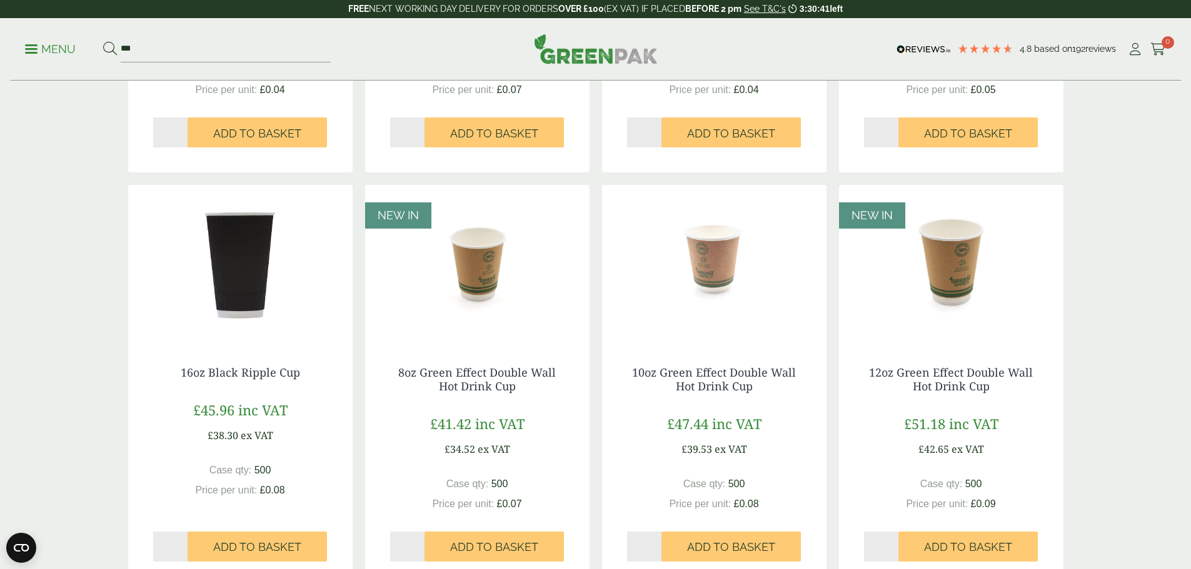
scroll to position [1125, 0]
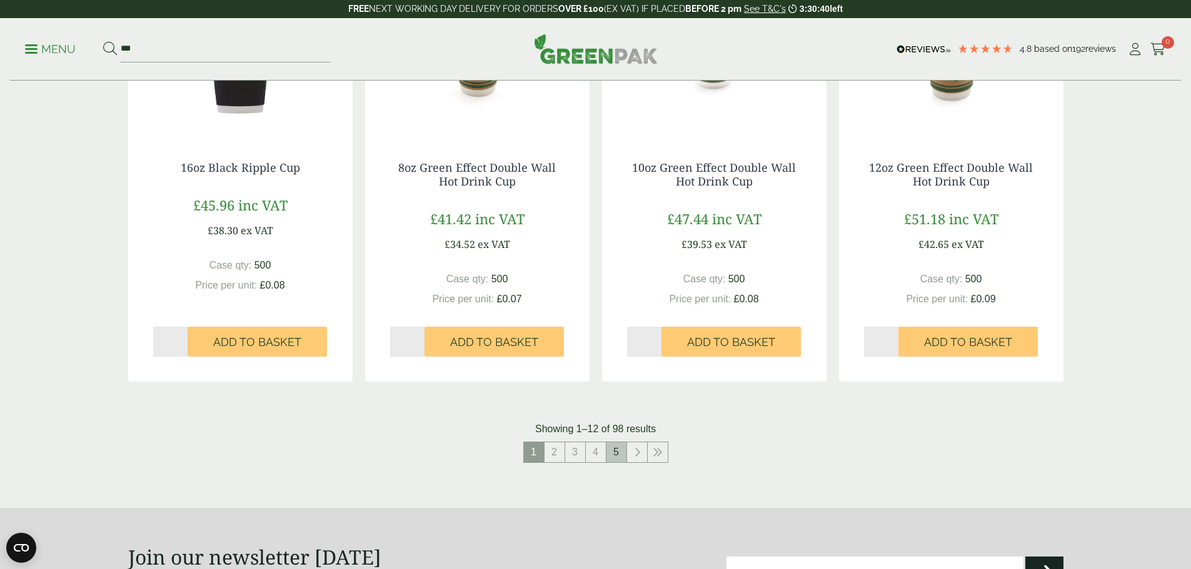
click at [617, 451] on link "5" at bounding box center [616, 452] width 20 height 20
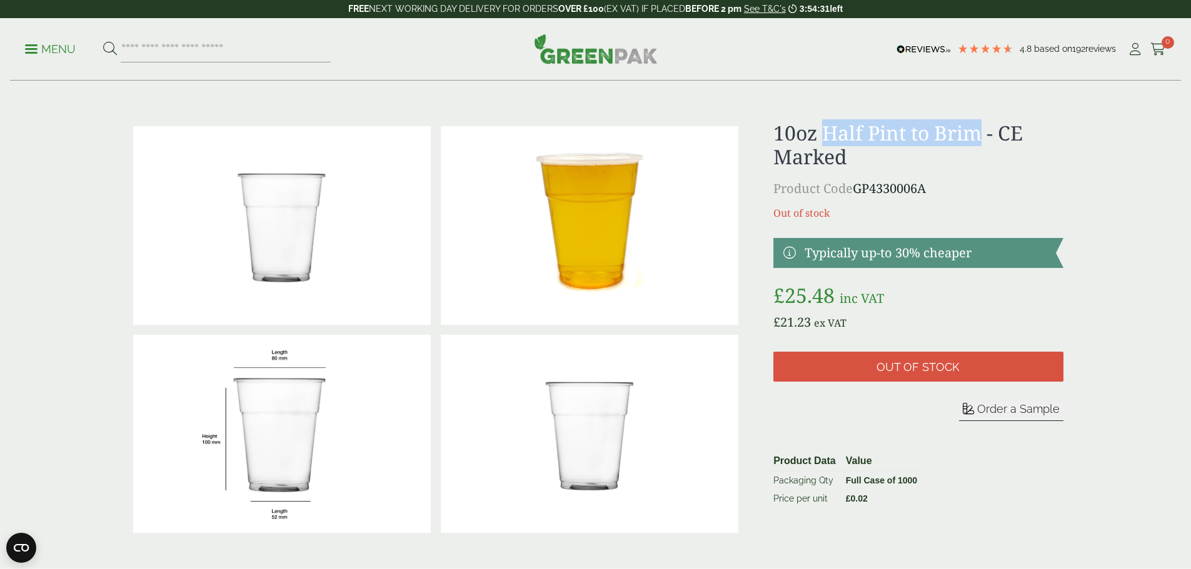
drag, startPoint x: 824, startPoint y: 139, endPoint x: 979, endPoint y: 133, distance: 155.1
click at [979, 133] on h1 "10oz Half Pint to Brim - CE Marked" at bounding box center [917, 145] width 289 height 48
click at [876, 190] on p "Product Code GP4330006A" at bounding box center [917, 188] width 289 height 19
click at [1039, 183] on p "Product Code GP4330006A" at bounding box center [917, 188] width 289 height 19
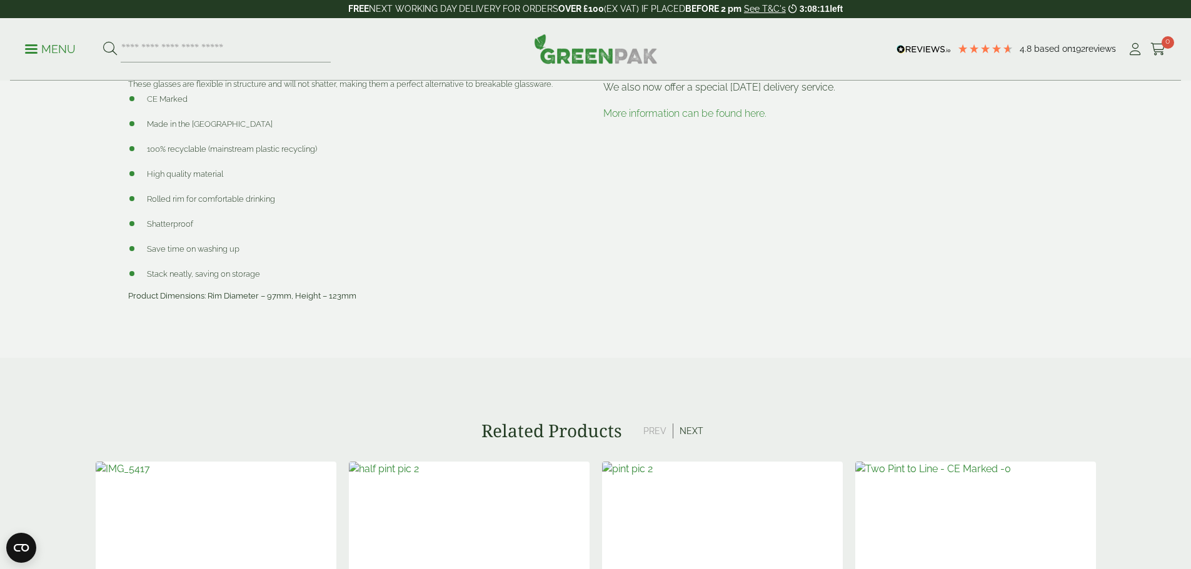
scroll to position [687, 0]
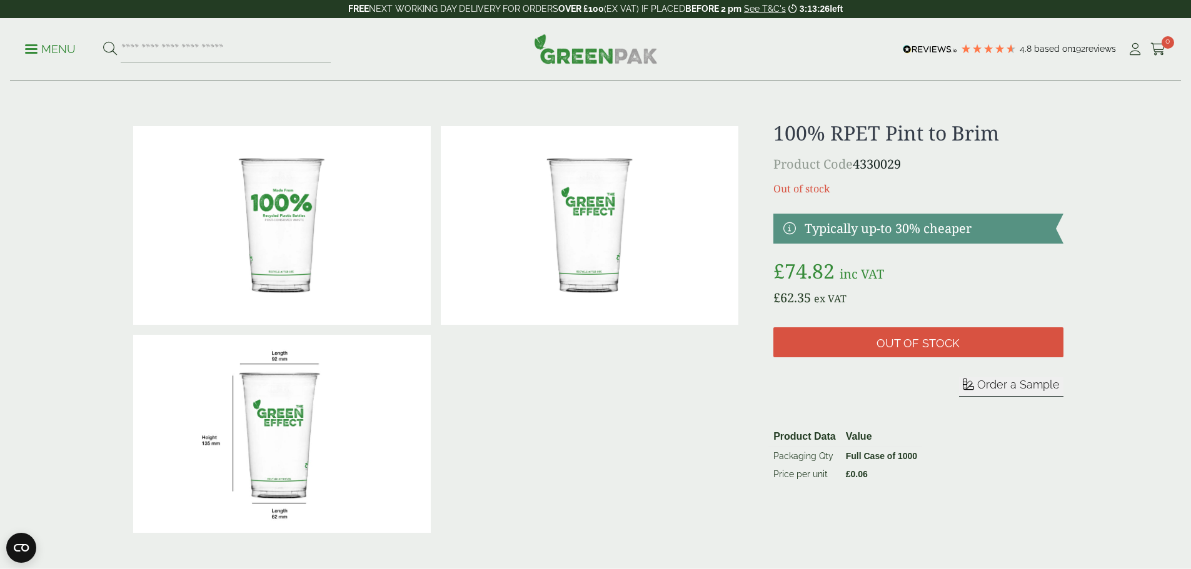
click at [289, 230] on img at bounding box center [281, 225] width 297 height 199
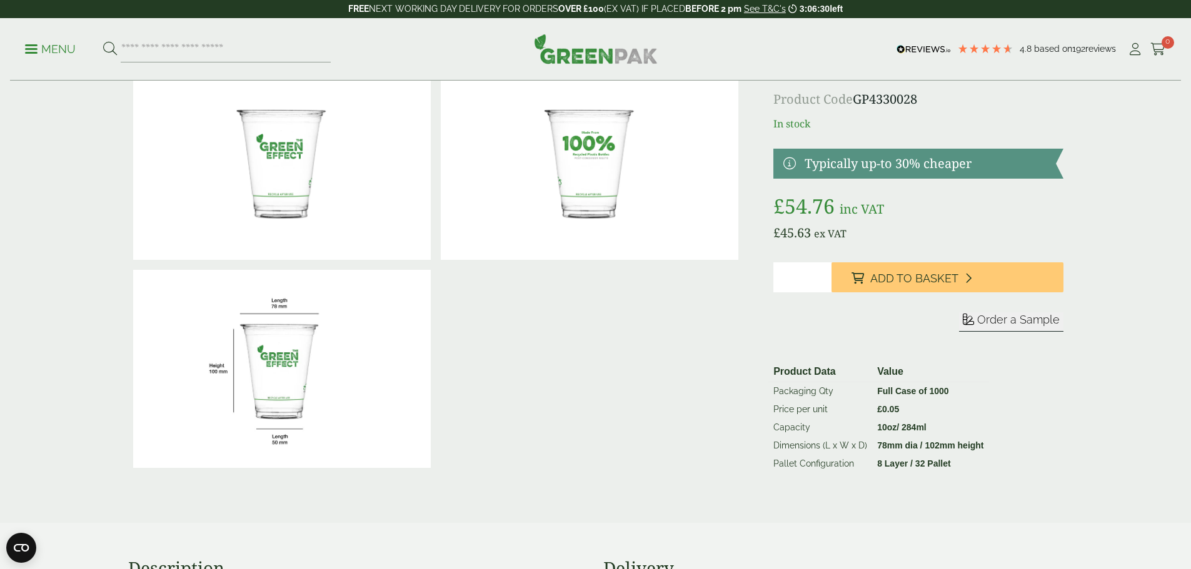
scroll to position [62, 0]
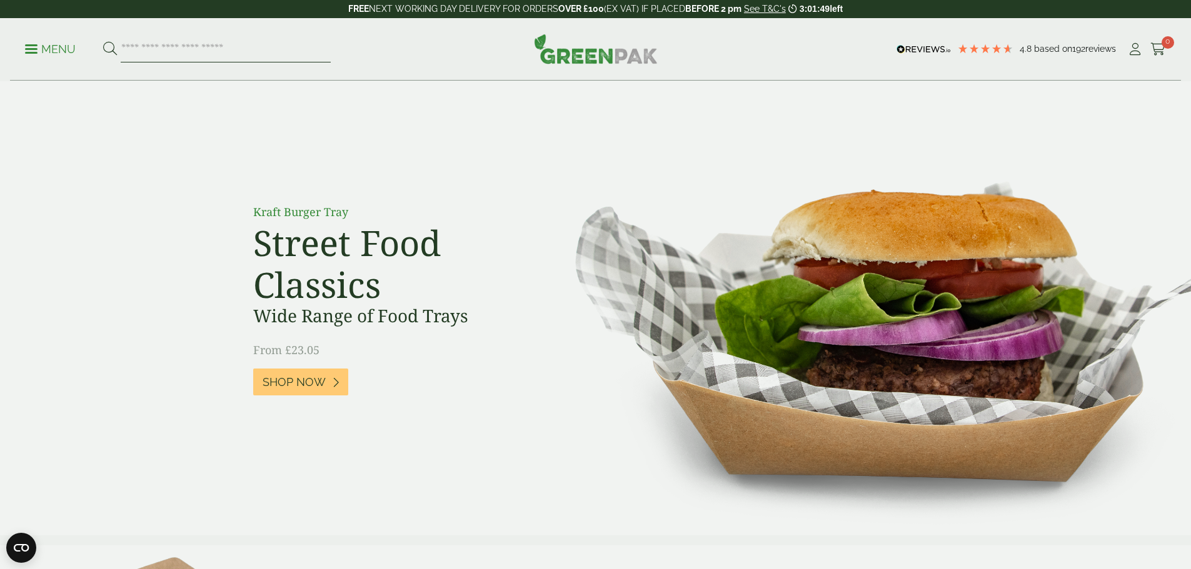
paste input "***"
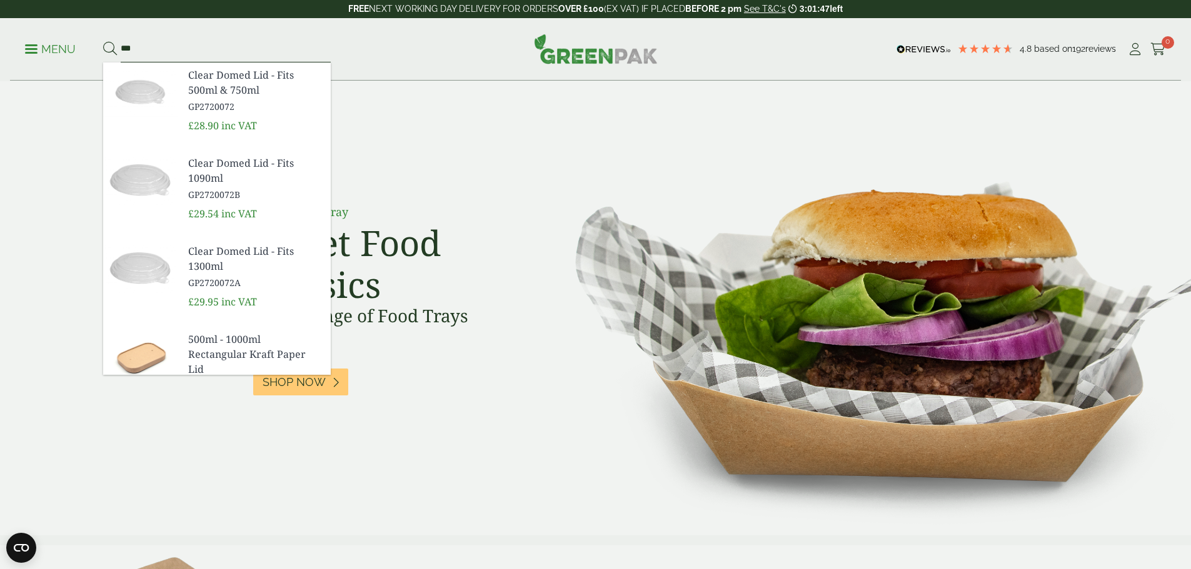
type input "***"
click at [103, 41] on button at bounding box center [110, 49] width 14 height 16
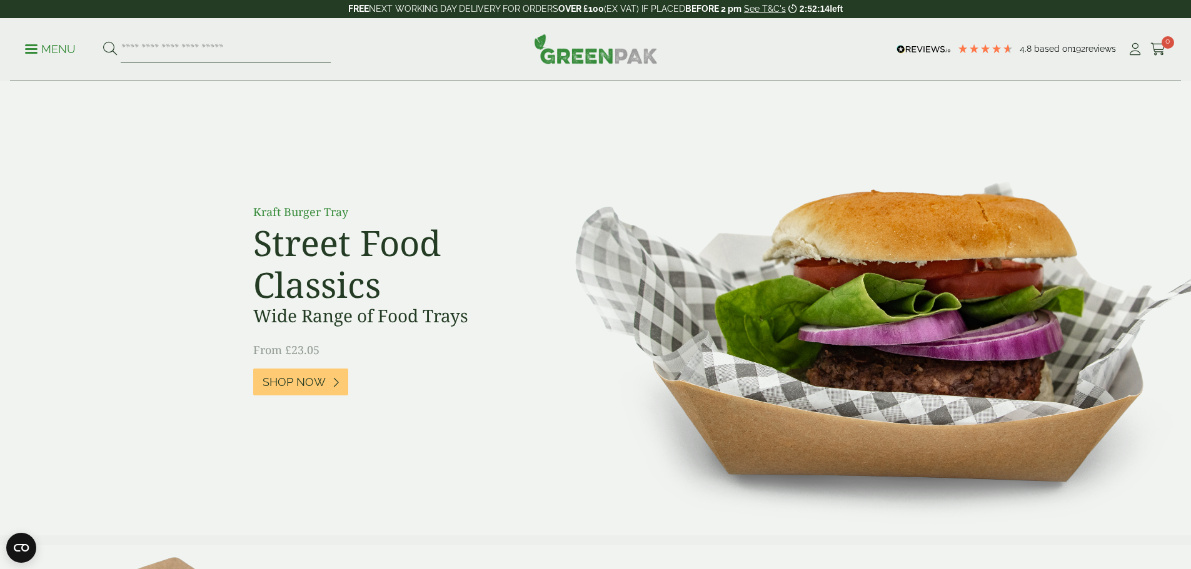
click at [246, 42] on input "search" at bounding box center [226, 49] width 210 height 26
type input "***"
click at [103, 41] on button at bounding box center [110, 49] width 14 height 16
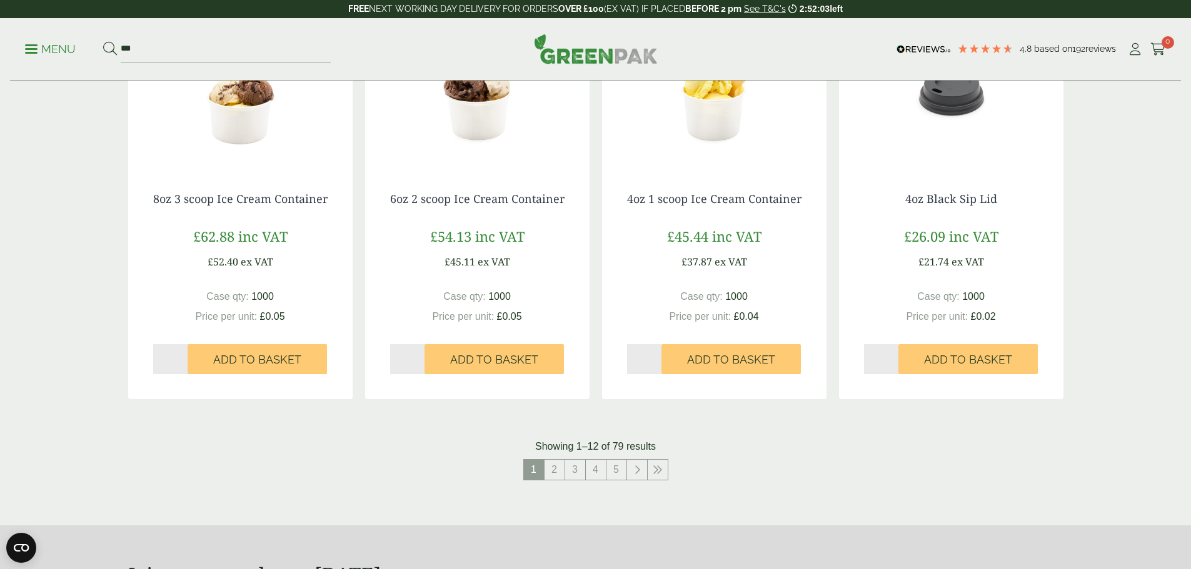
scroll to position [1141, 0]
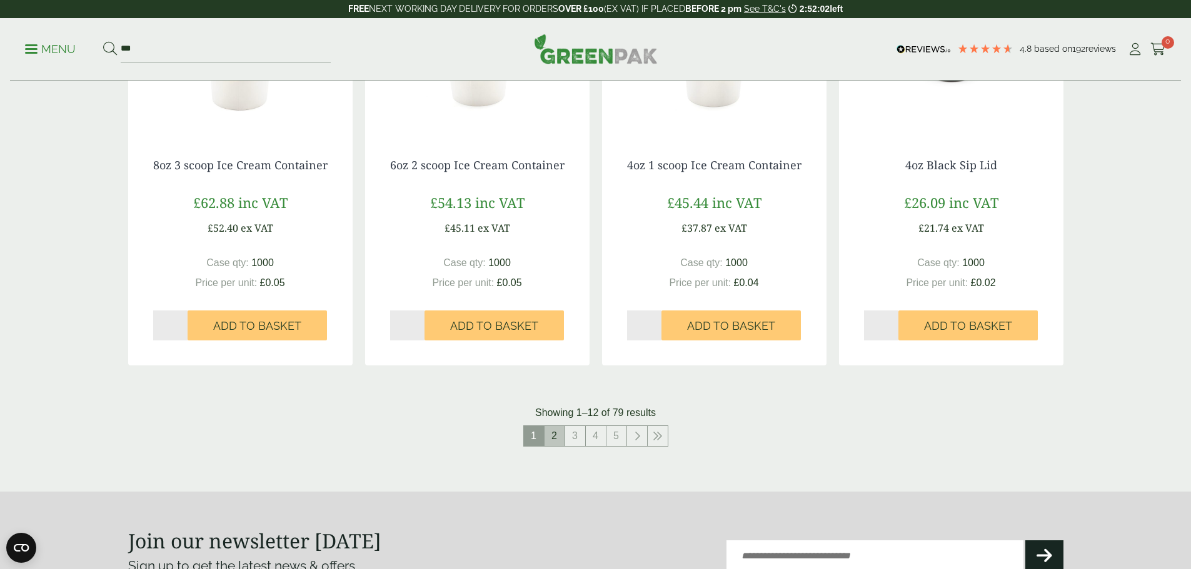
click at [556, 432] on link "2" at bounding box center [554, 436] width 20 height 20
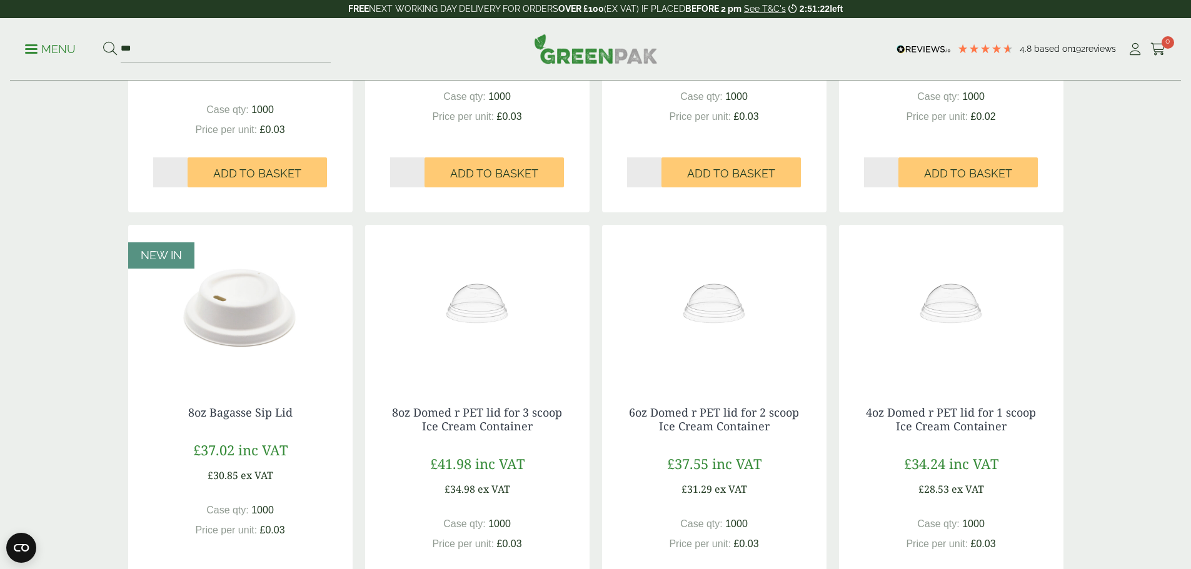
scroll to position [1062, 0]
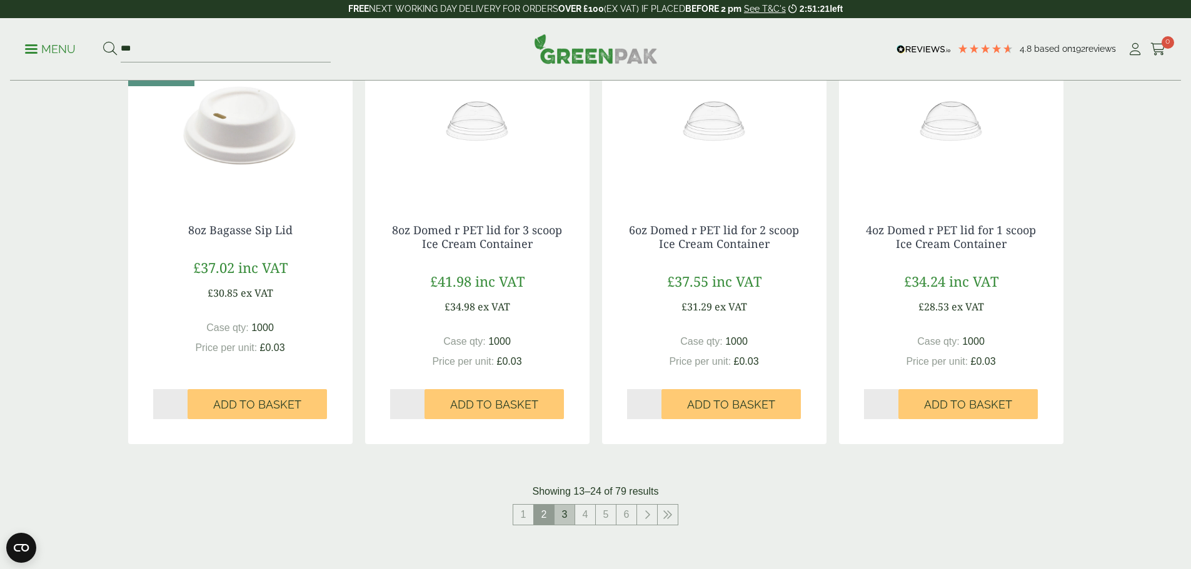
click at [562, 516] on link "3" at bounding box center [564, 515] width 20 height 20
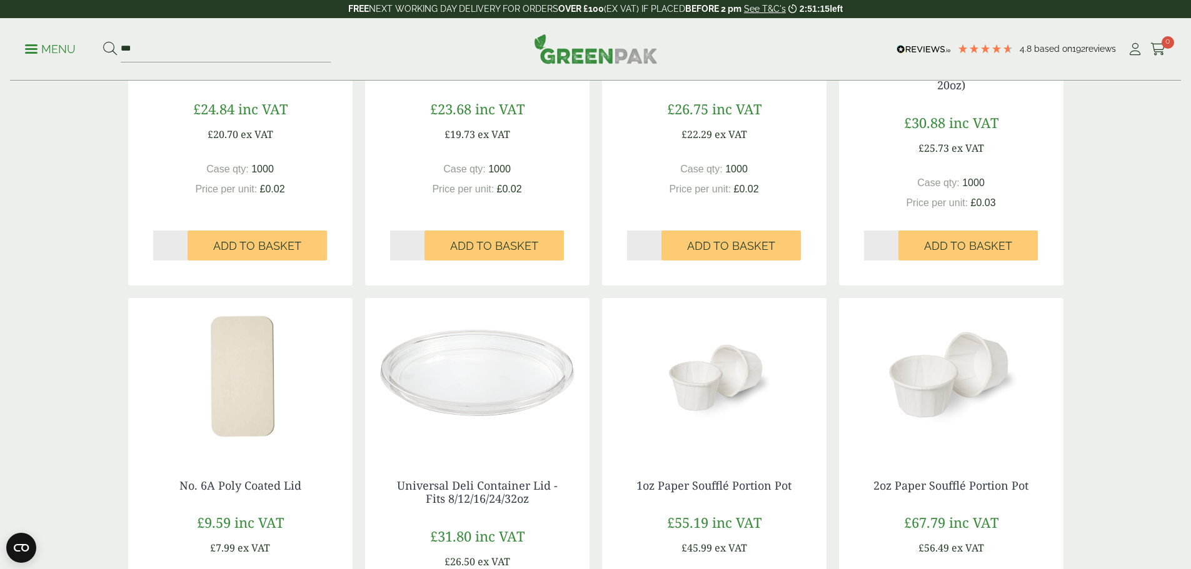
scroll to position [1062, 0]
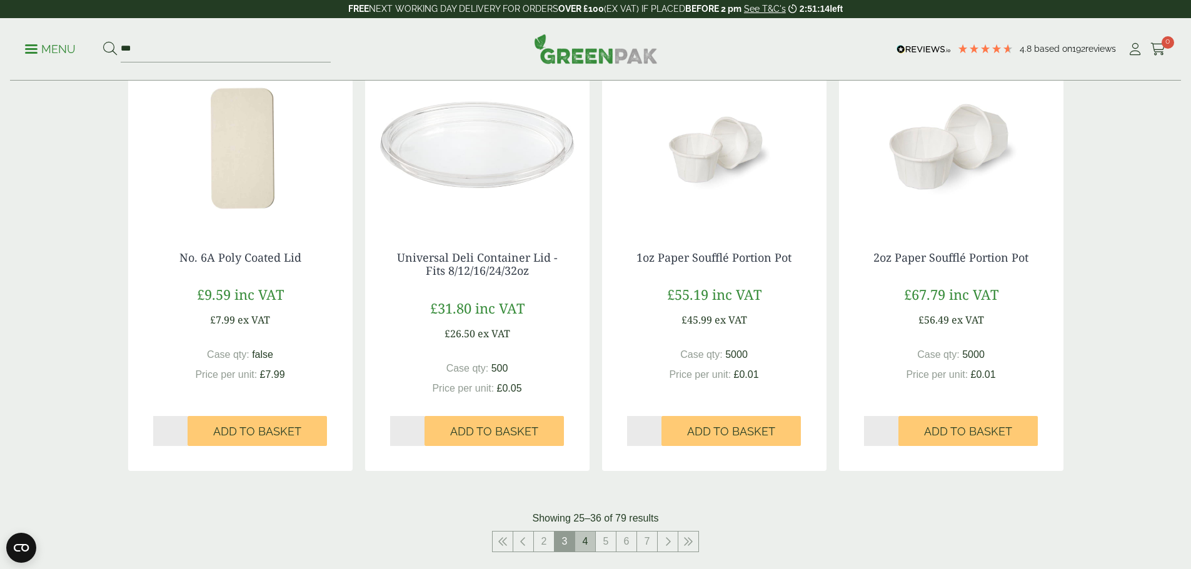
click at [586, 541] on link "4" at bounding box center [585, 542] width 20 height 20
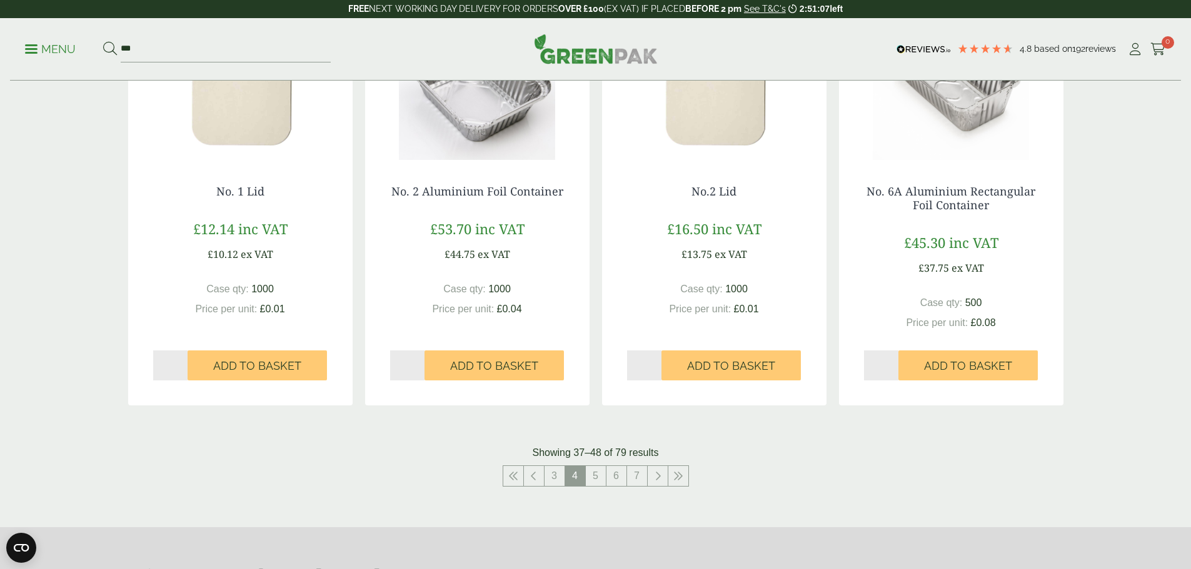
scroll to position [1187, 0]
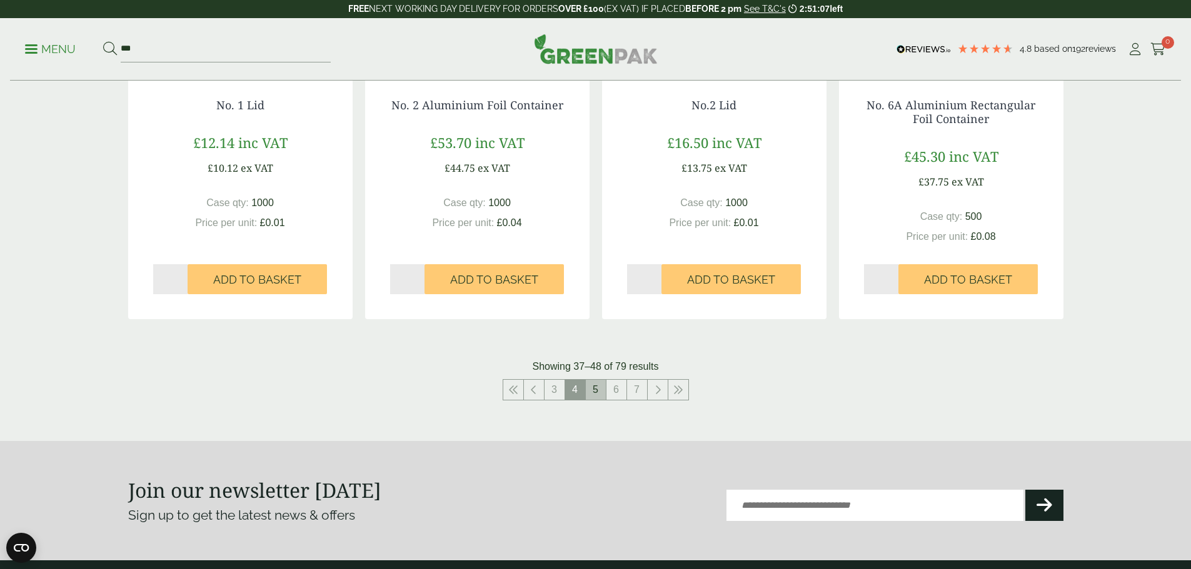
click at [594, 395] on link "5" at bounding box center [596, 390] width 20 height 20
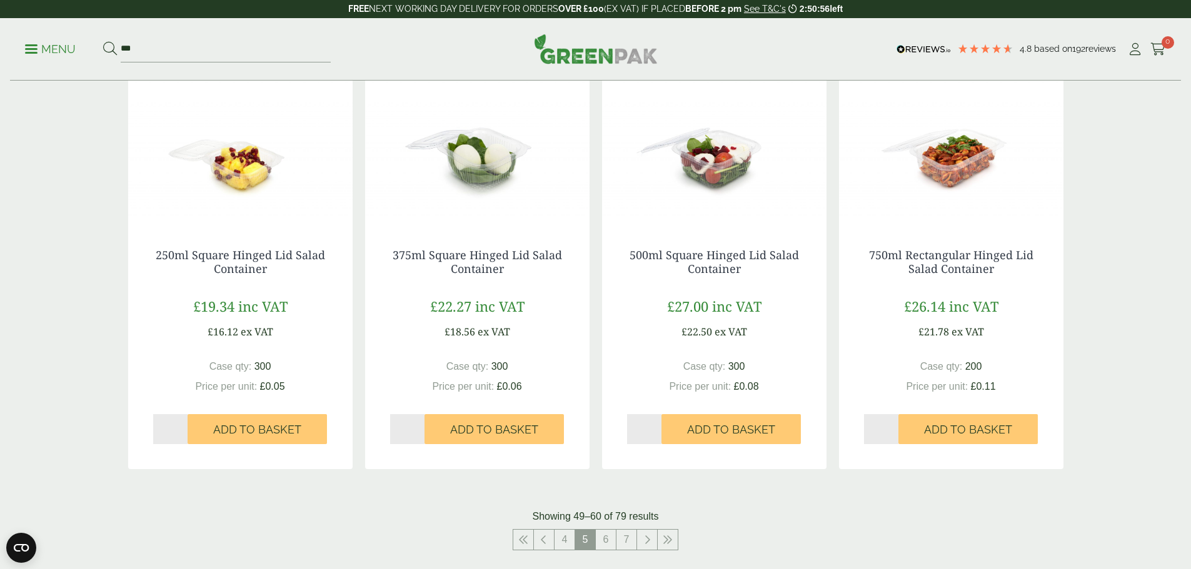
scroll to position [1125, 0]
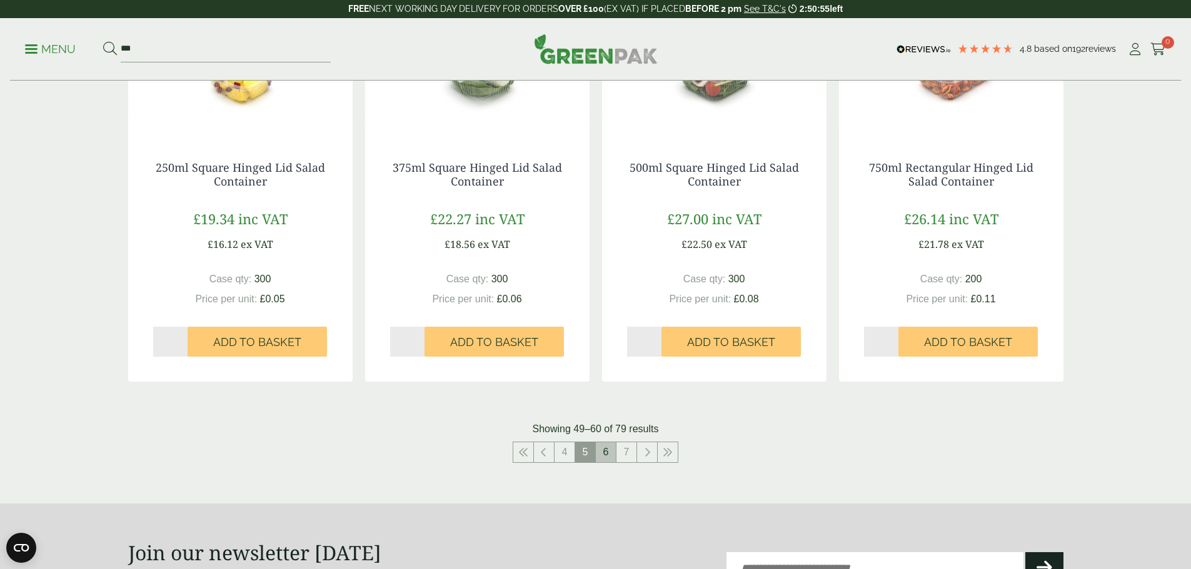
click at [614, 456] on link "6" at bounding box center [606, 452] width 20 height 20
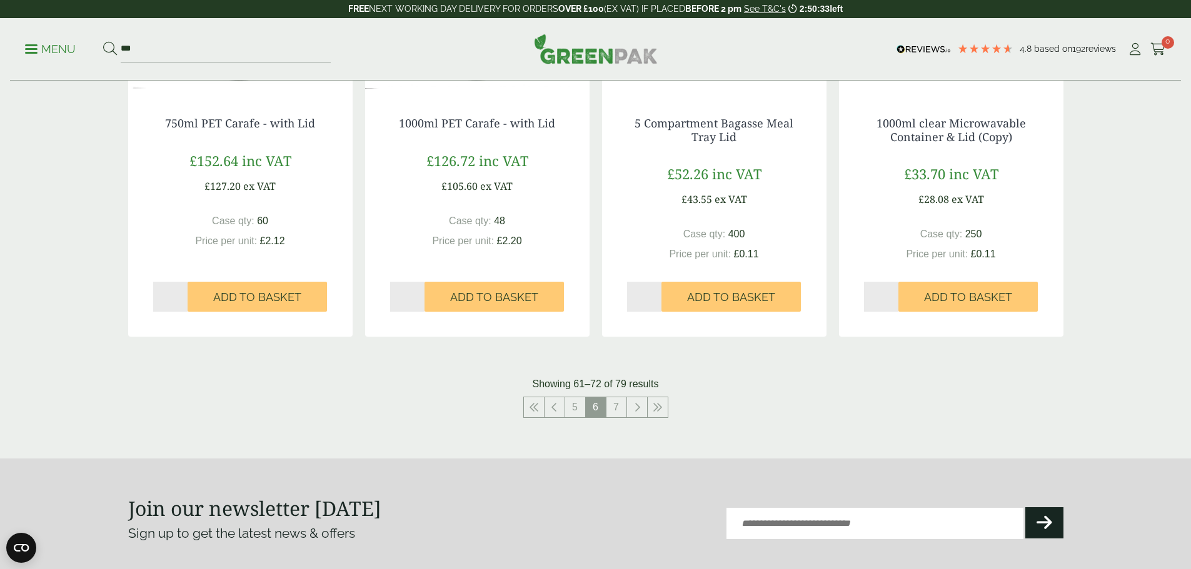
scroll to position [1187, 0]
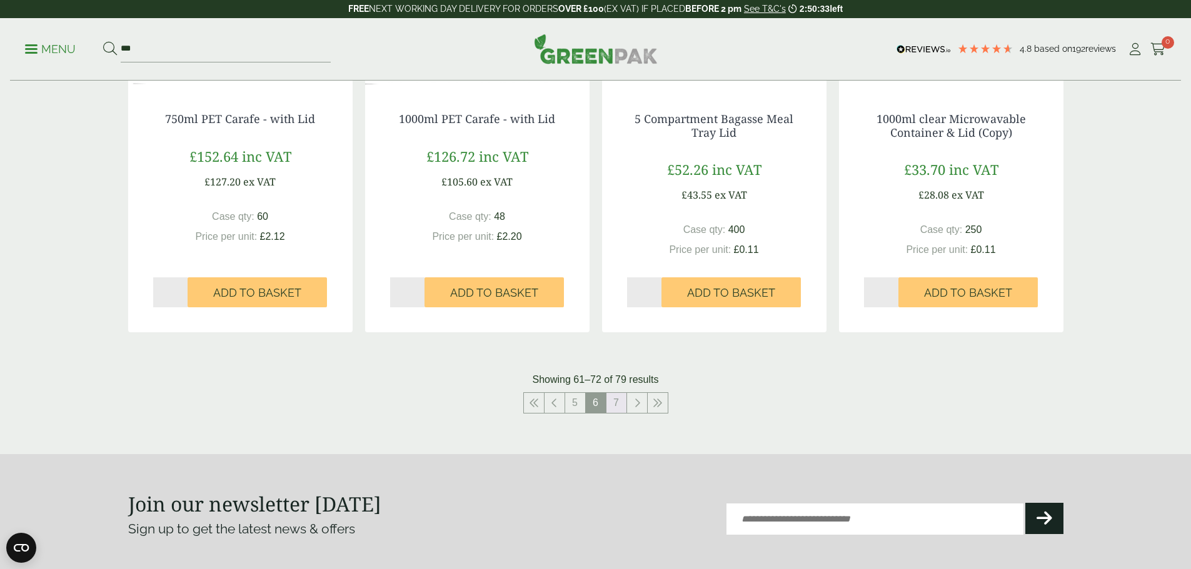
drag, startPoint x: 620, startPoint y: 405, endPoint x: 627, endPoint y: 416, distance: 13.5
click at [620, 405] on link "7" at bounding box center [616, 403] width 20 height 20
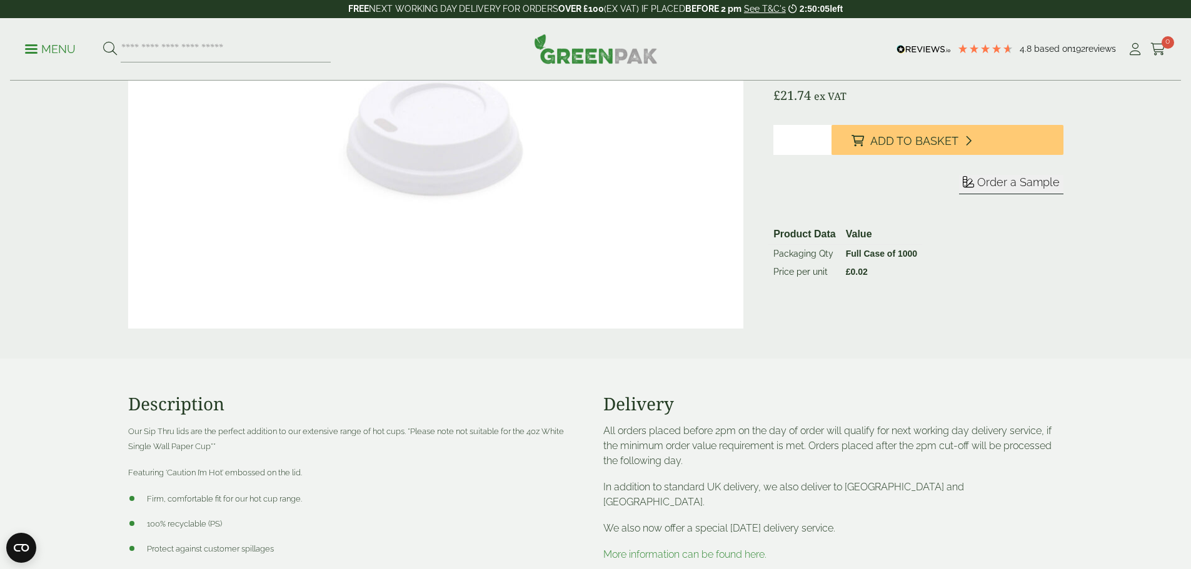
scroll to position [437, 0]
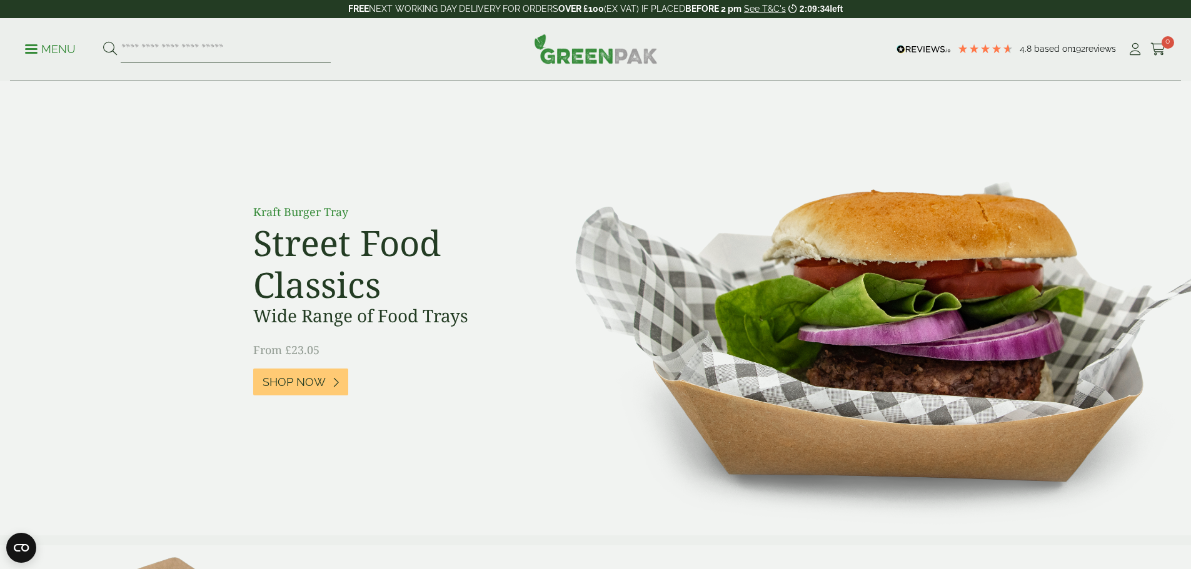
click at [231, 48] on input "search" at bounding box center [226, 49] width 210 height 26
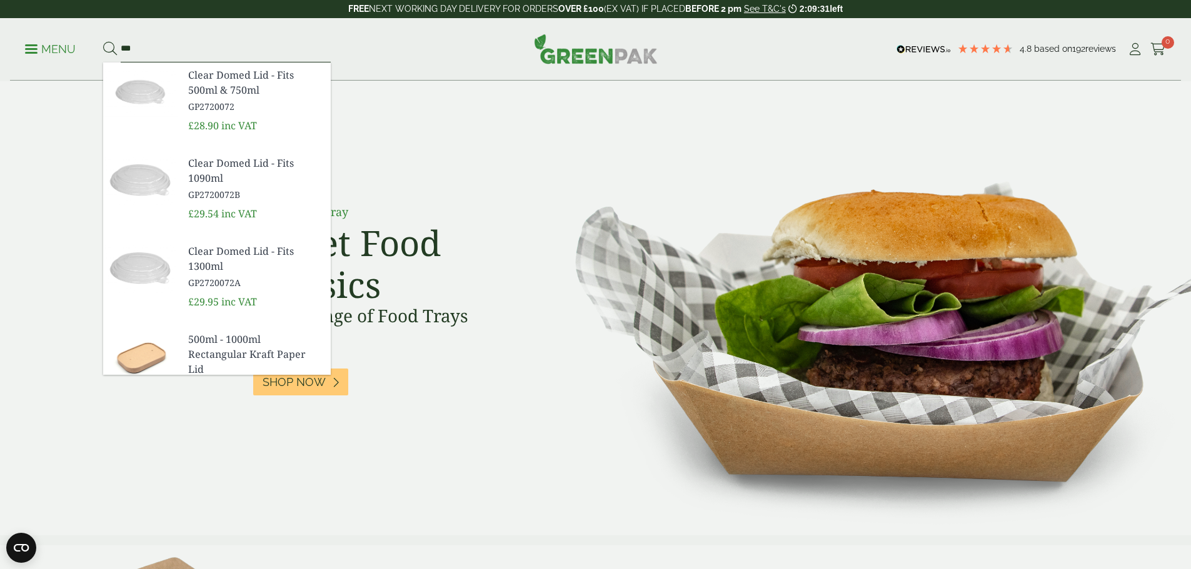
type input "***"
click at [103, 41] on button at bounding box center [110, 49] width 14 height 16
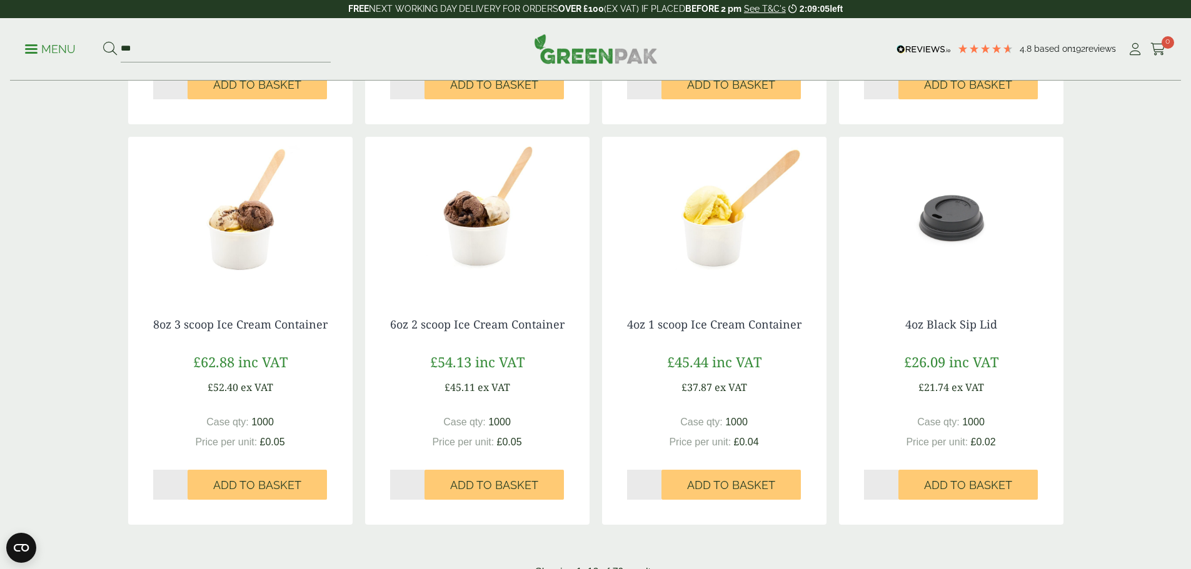
scroll to position [1062, 0]
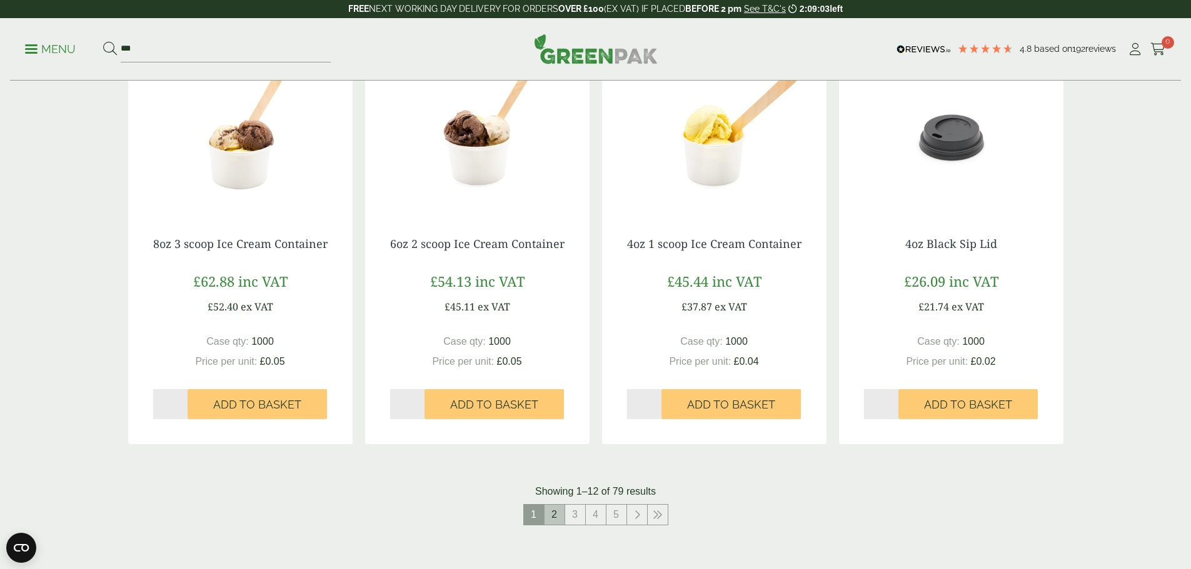
click at [554, 520] on link "2" at bounding box center [554, 515] width 20 height 20
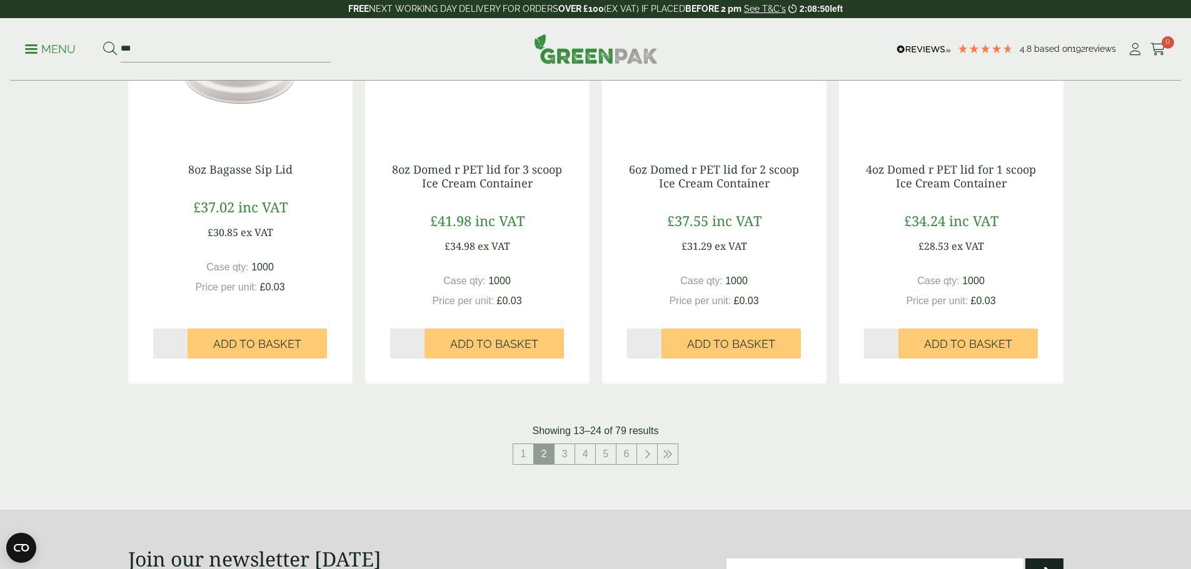
scroll to position [1125, 0]
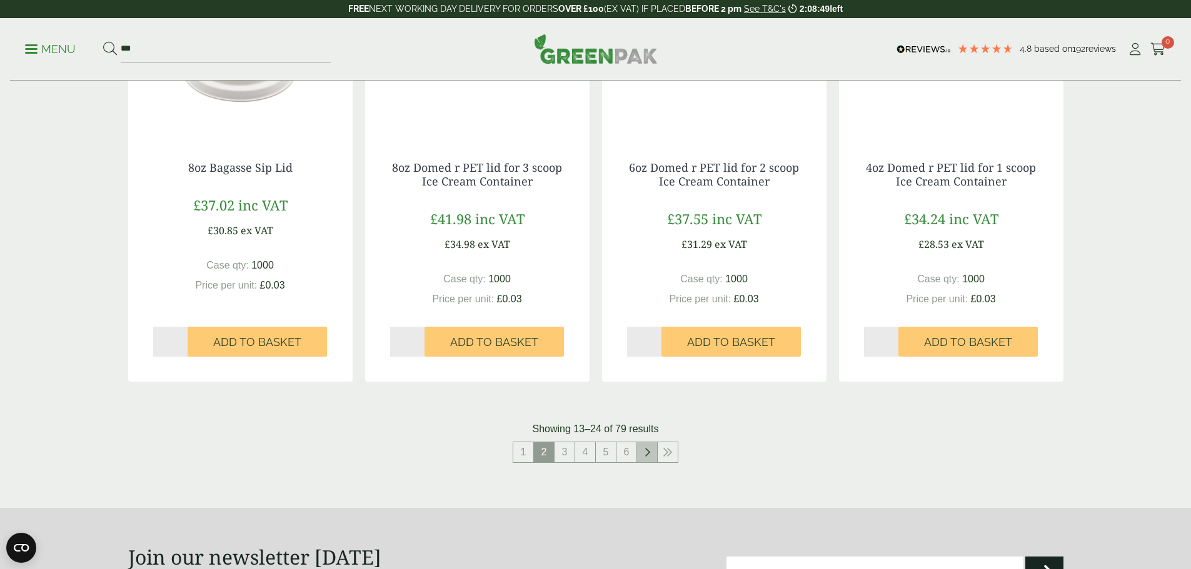
click at [654, 457] on link at bounding box center [647, 452] width 20 height 20
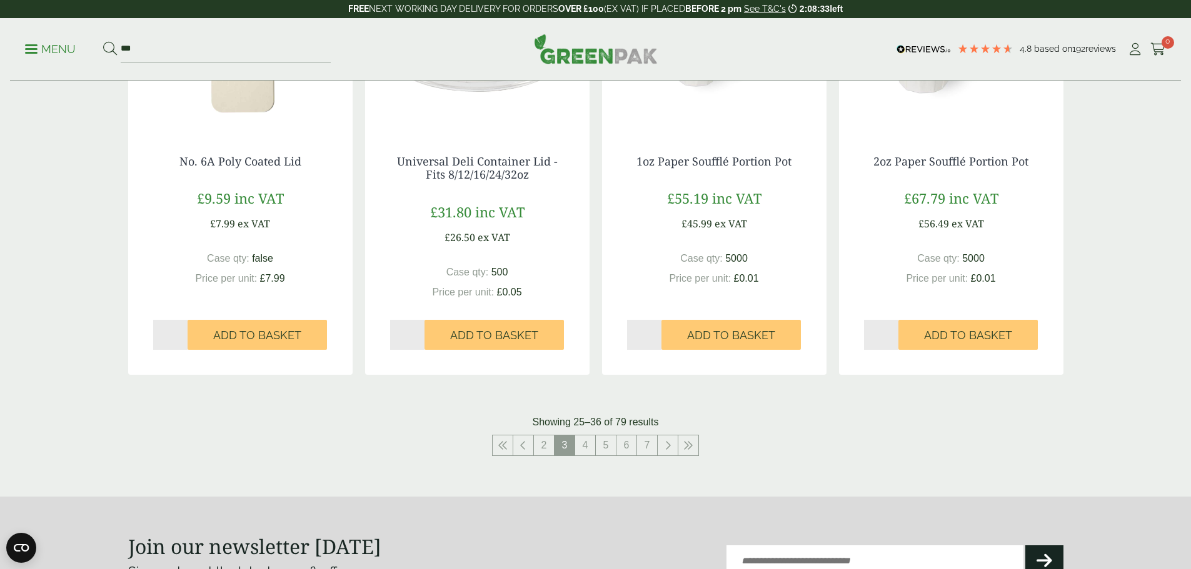
scroll to position [1187, 0]
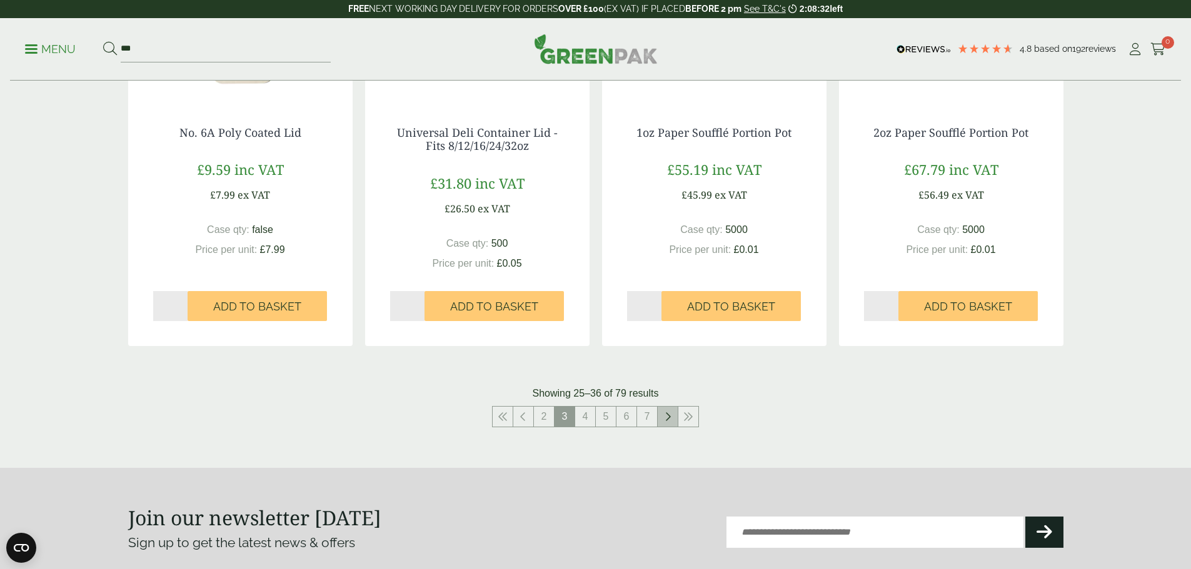
click at [669, 418] on icon at bounding box center [667, 417] width 6 height 10
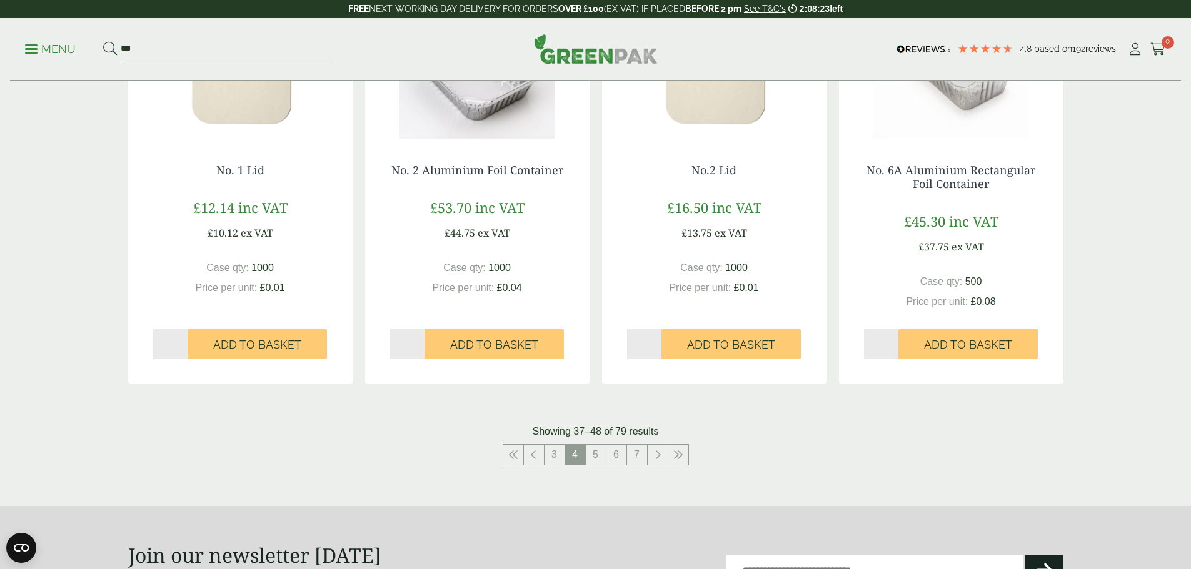
scroll to position [1125, 0]
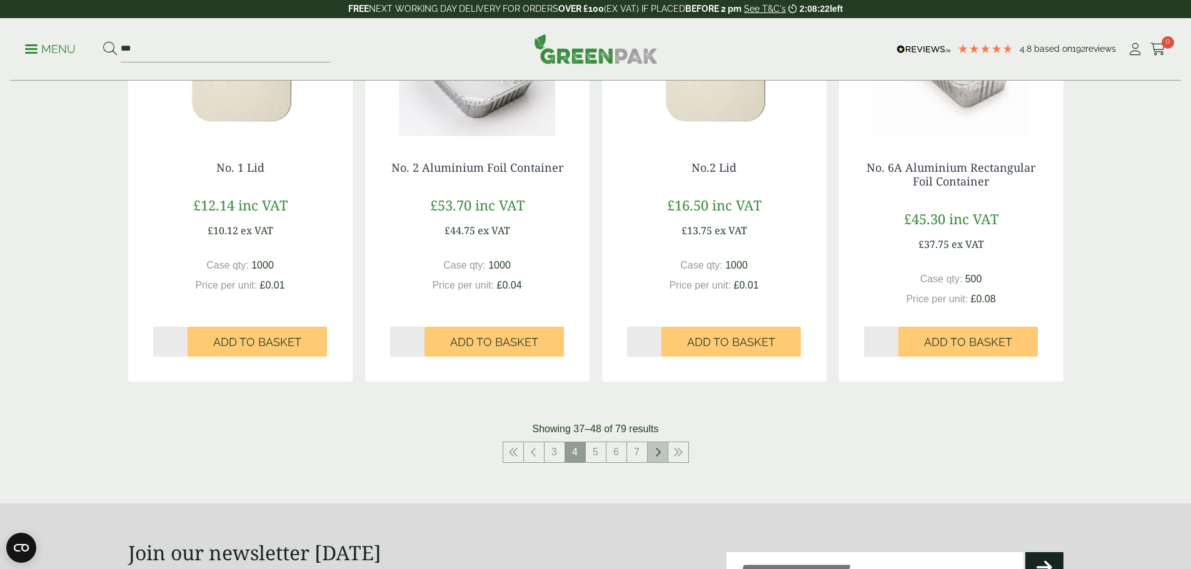
click at [653, 453] on link at bounding box center [657, 452] width 20 height 20
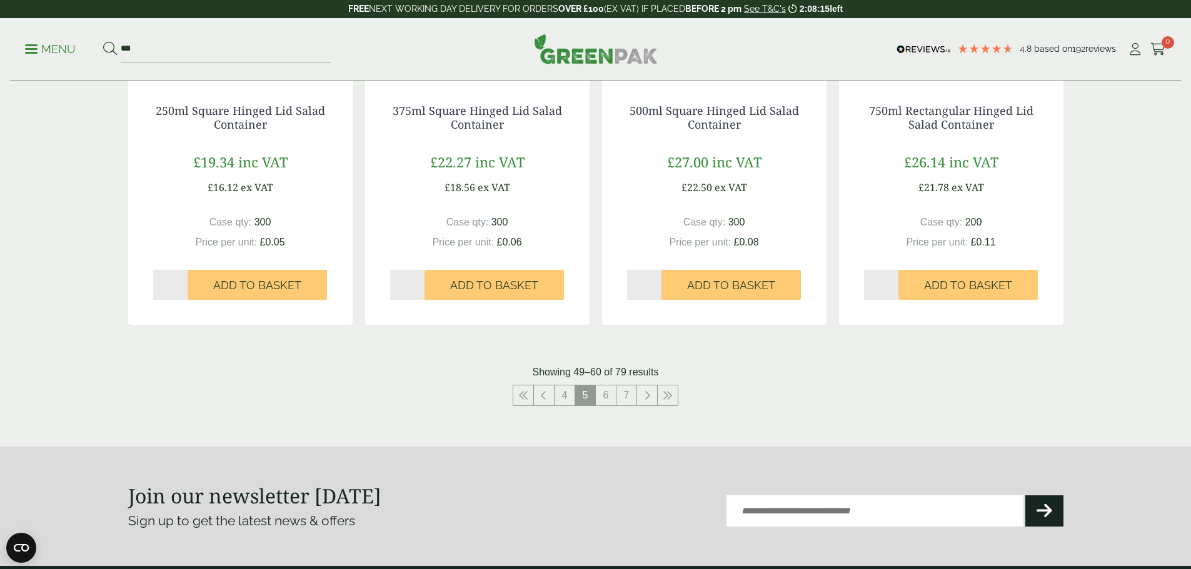
scroll to position [1187, 0]
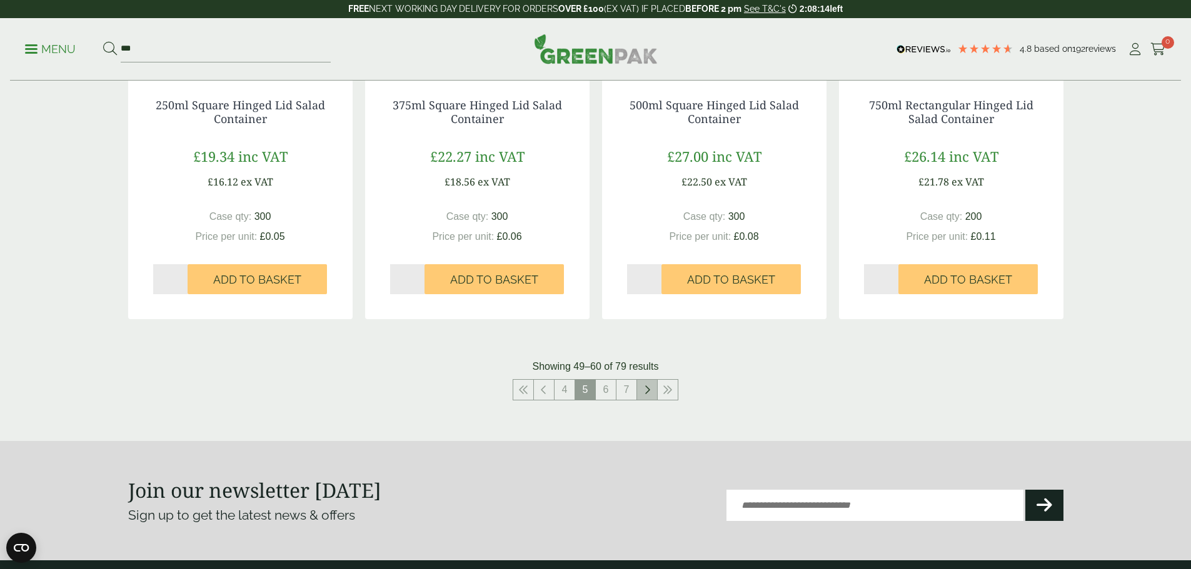
click at [644, 393] on icon at bounding box center [647, 390] width 6 height 10
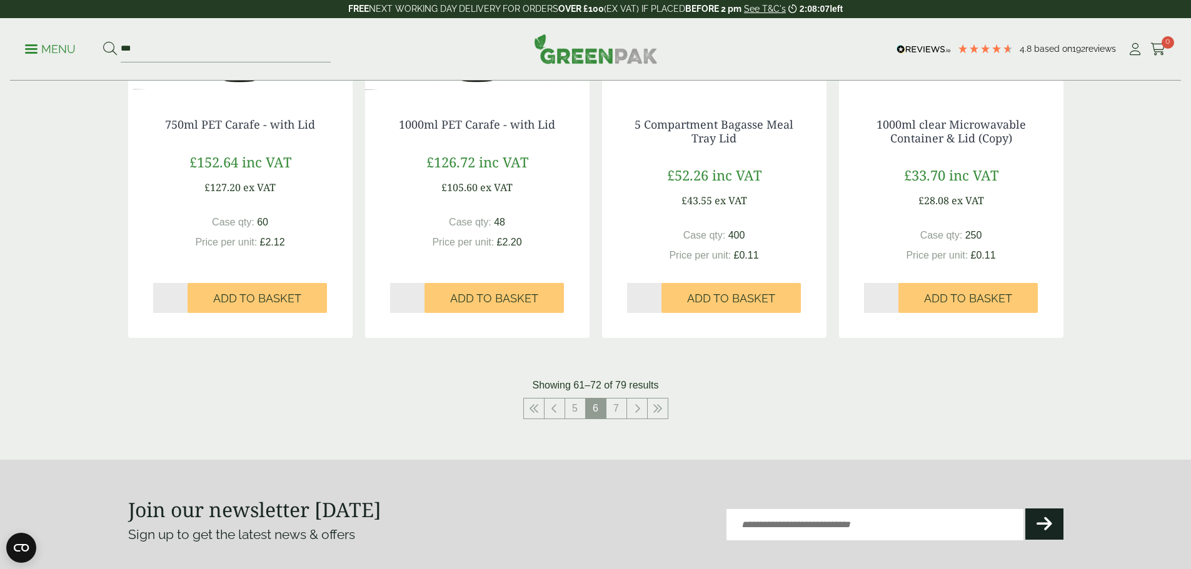
scroll to position [1187, 0]
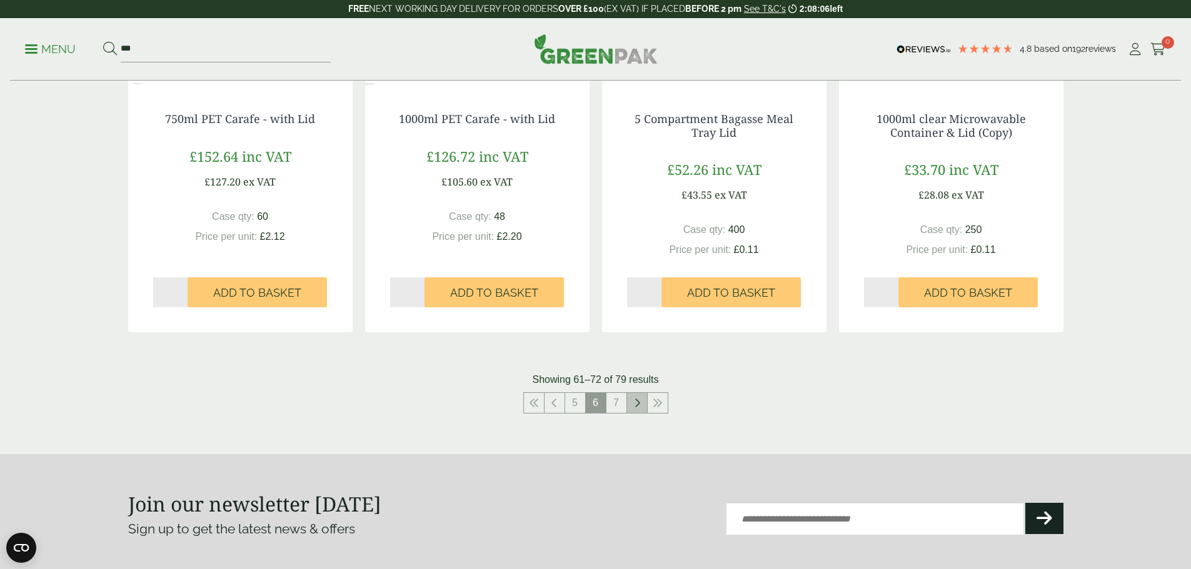
click at [643, 404] on link at bounding box center [637, 403] width 20 height 20
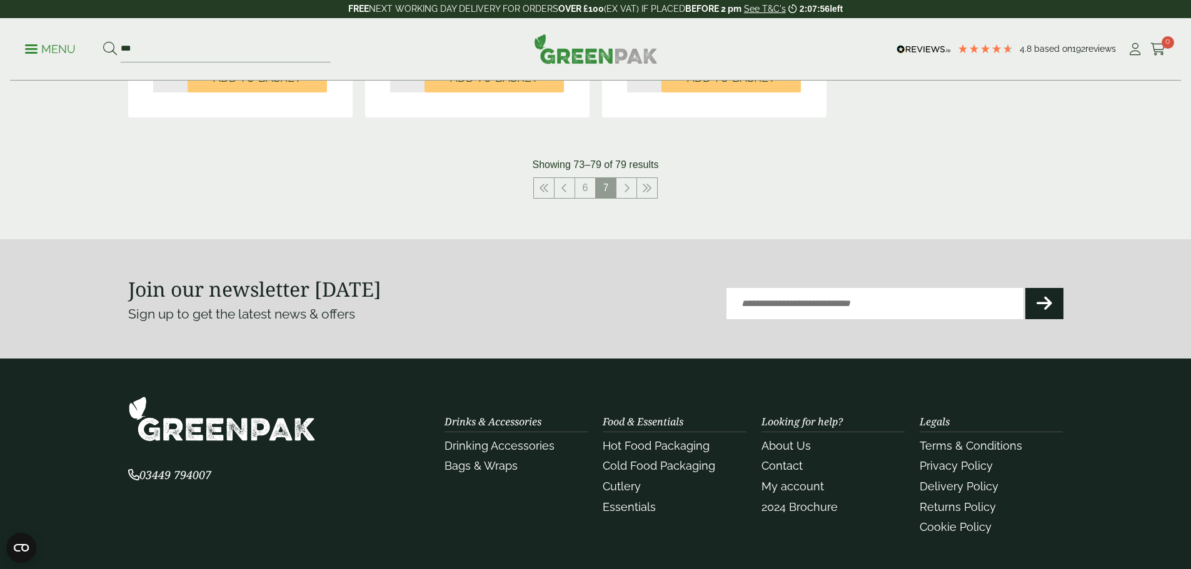
scroll to position [864, 0]
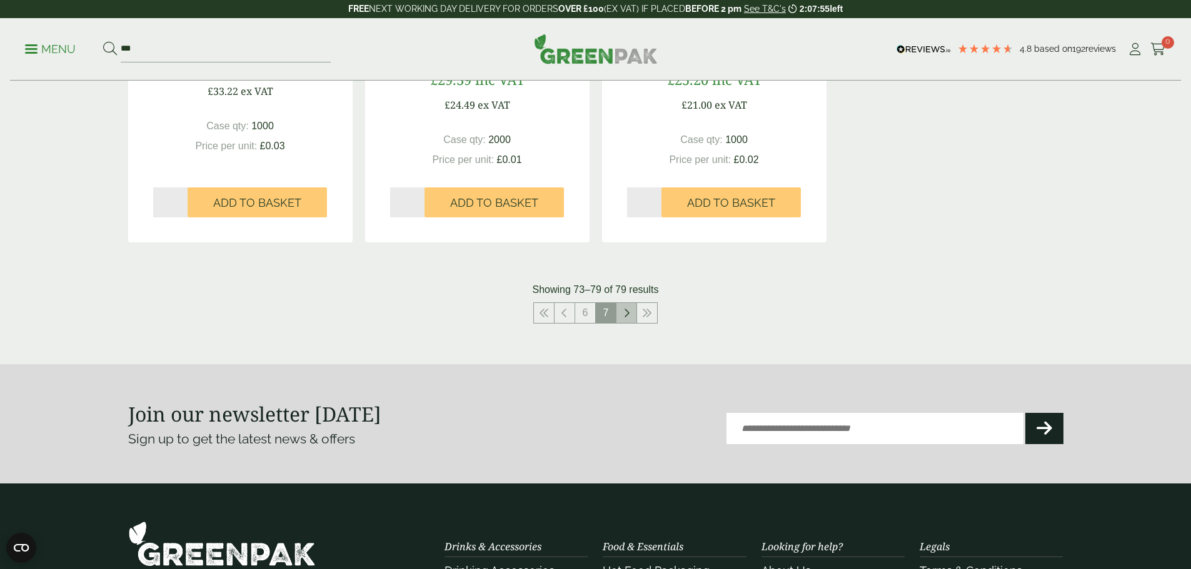
click at [626, 316] on icon at bounding box center [626, 313] width 6 height 10
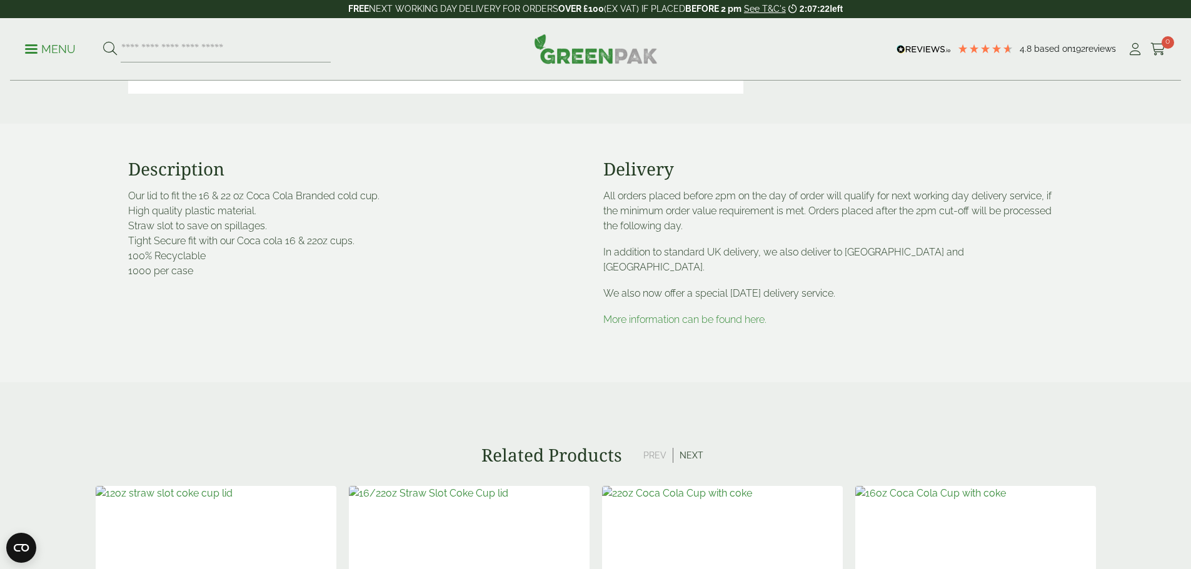
scroll to position [312, 0]
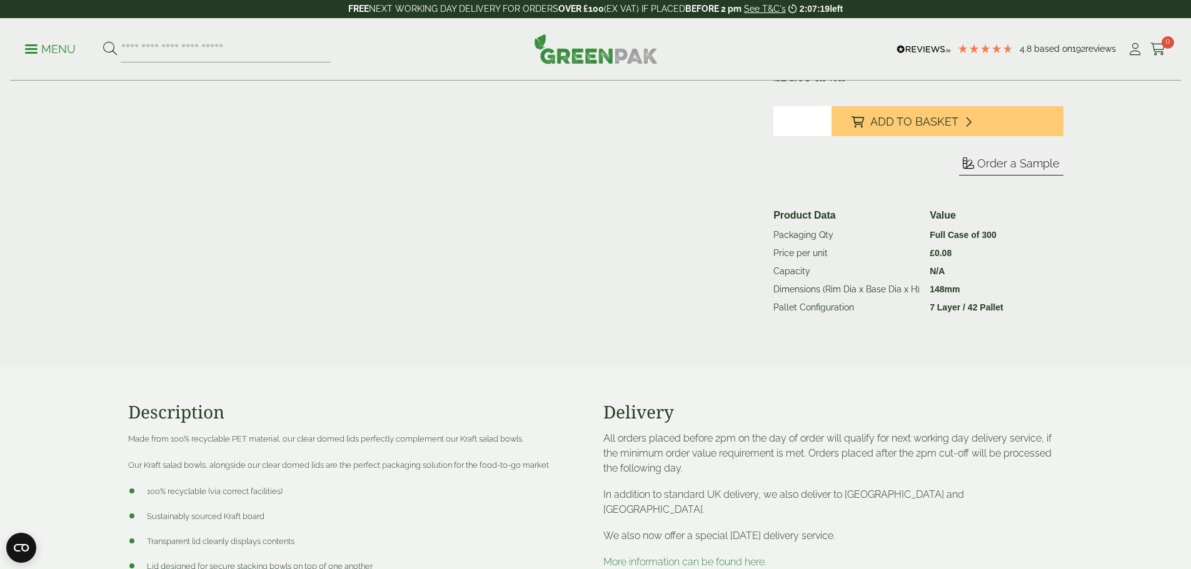
scroll to position [375, 0]
